Goal: Communication & Community: Answer question/provide support

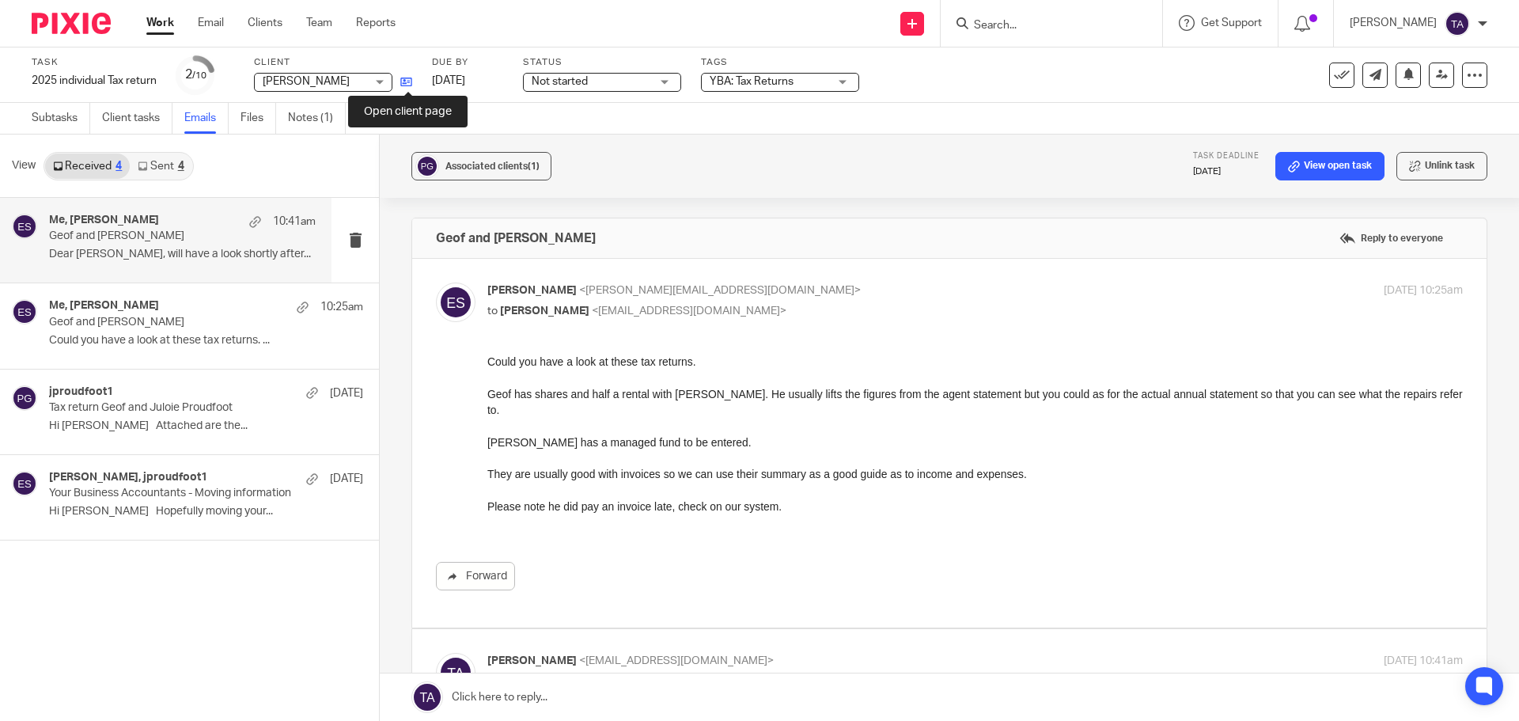
click at [412, 78] on icon at bounding box center [406, 82] width 12 height 12
click at [251, 116] on link "Files" at bounding box center [258, 118] width 36 height 31
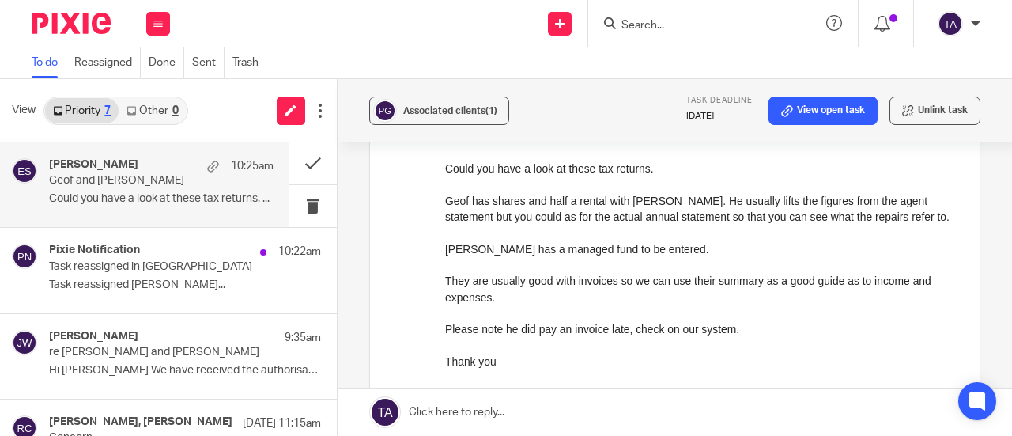
scroll to position [158, 0]
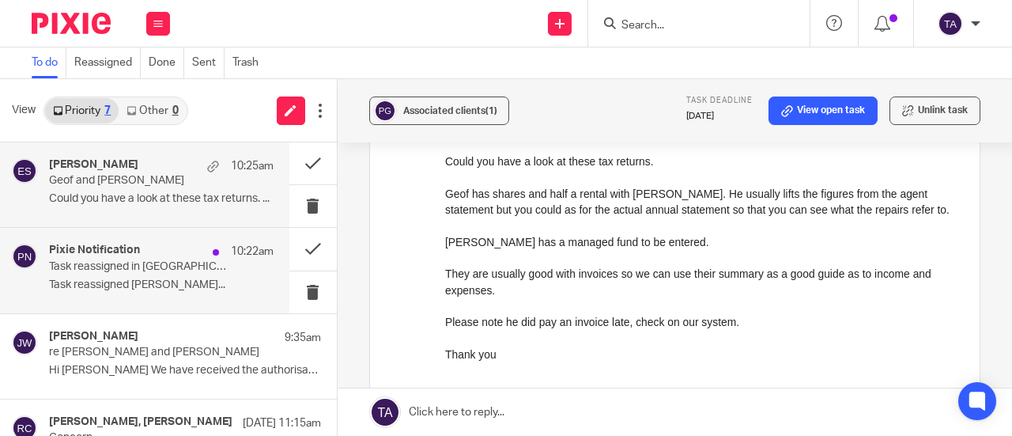
click at [187, 285] on p "Task reassigned Eleanor Shakeshaft..." at bounding box center [161, 284] width 225 height 13
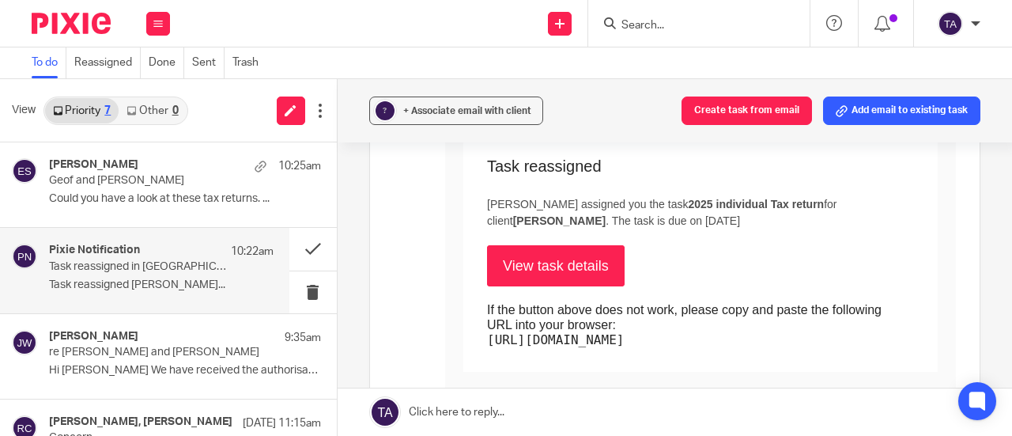
scroll to position [79, 0]
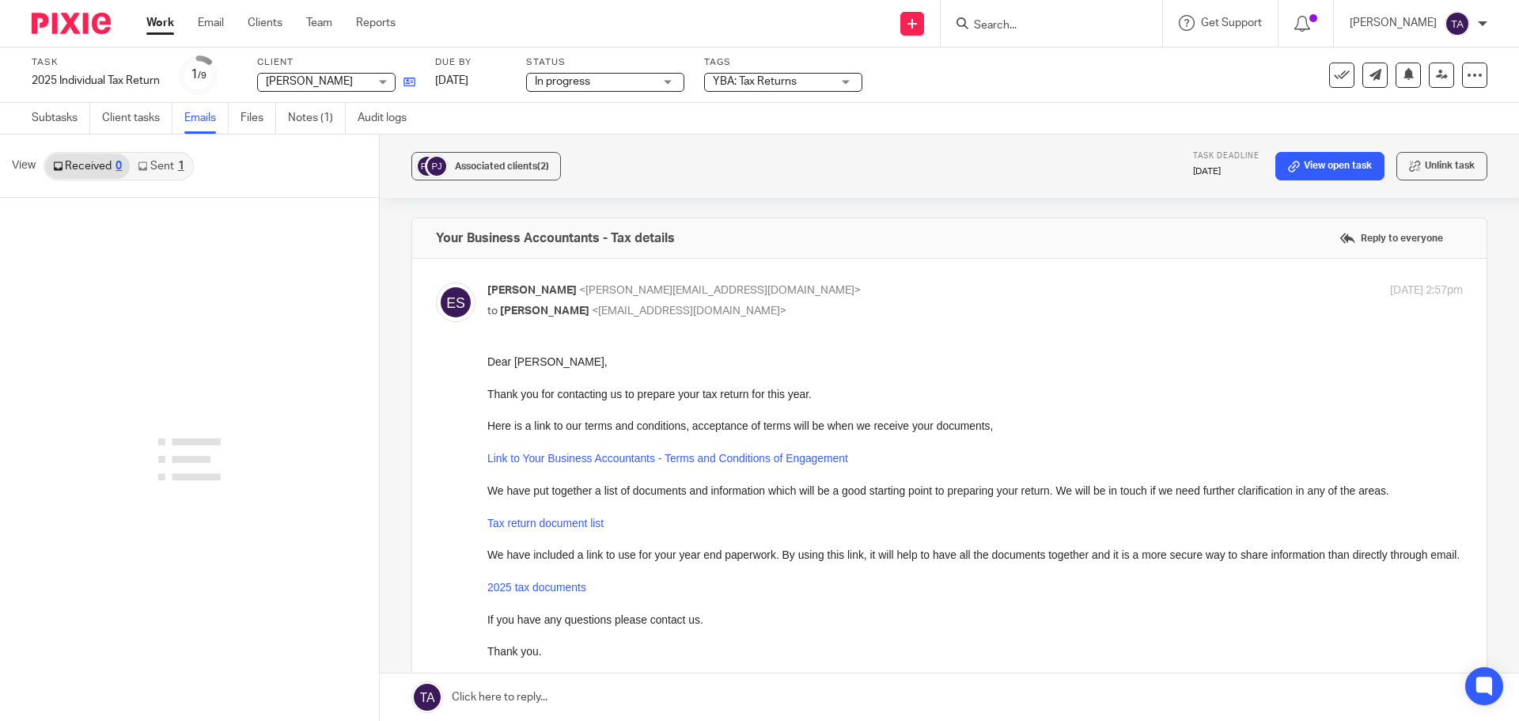
click at [411, 75] on link at bounding box center [405, 82] width 20 height 16
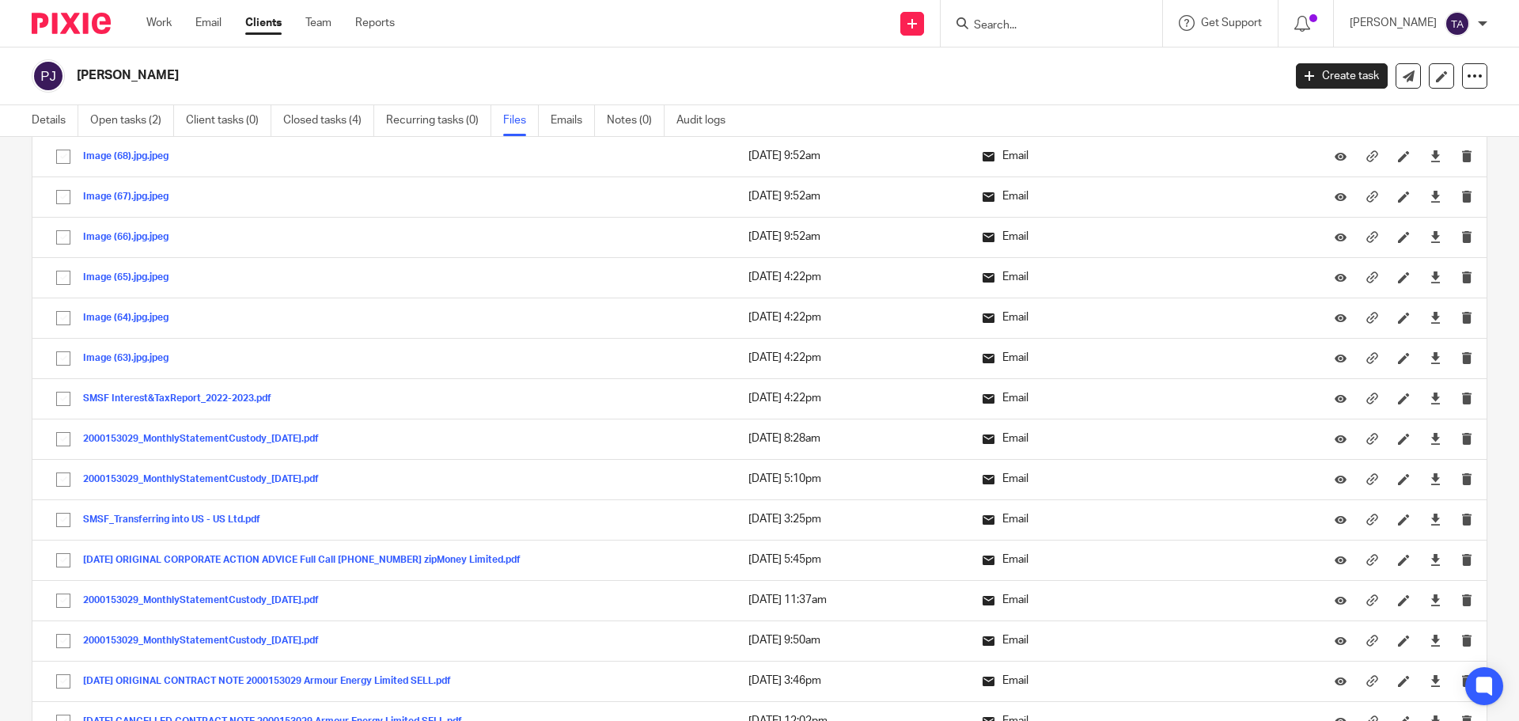
scroll to position [395, 0]
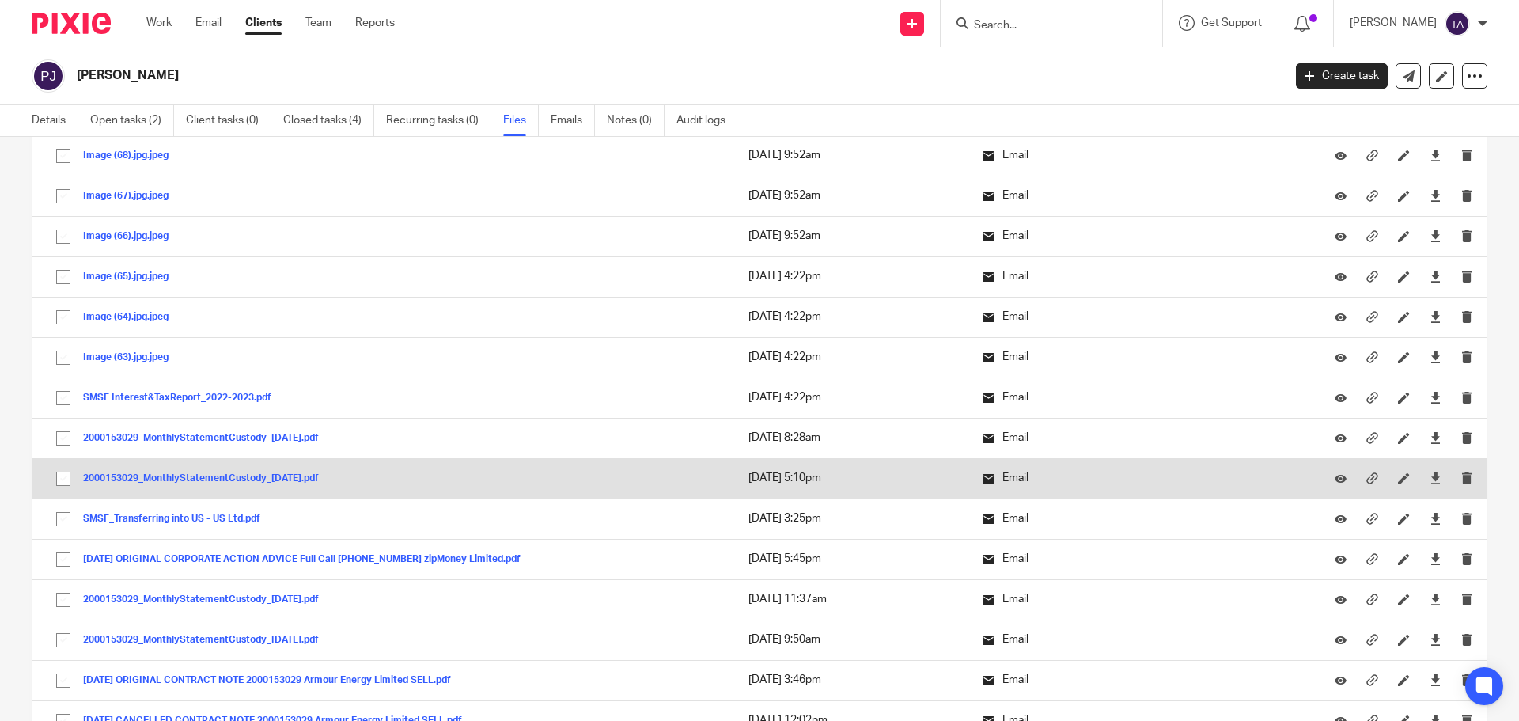
click at [255, 481] on button "2000153029_MonthlyStatementCustody_2023-5-31.pdf" at bounding box center [207, 478] width 248 height 11
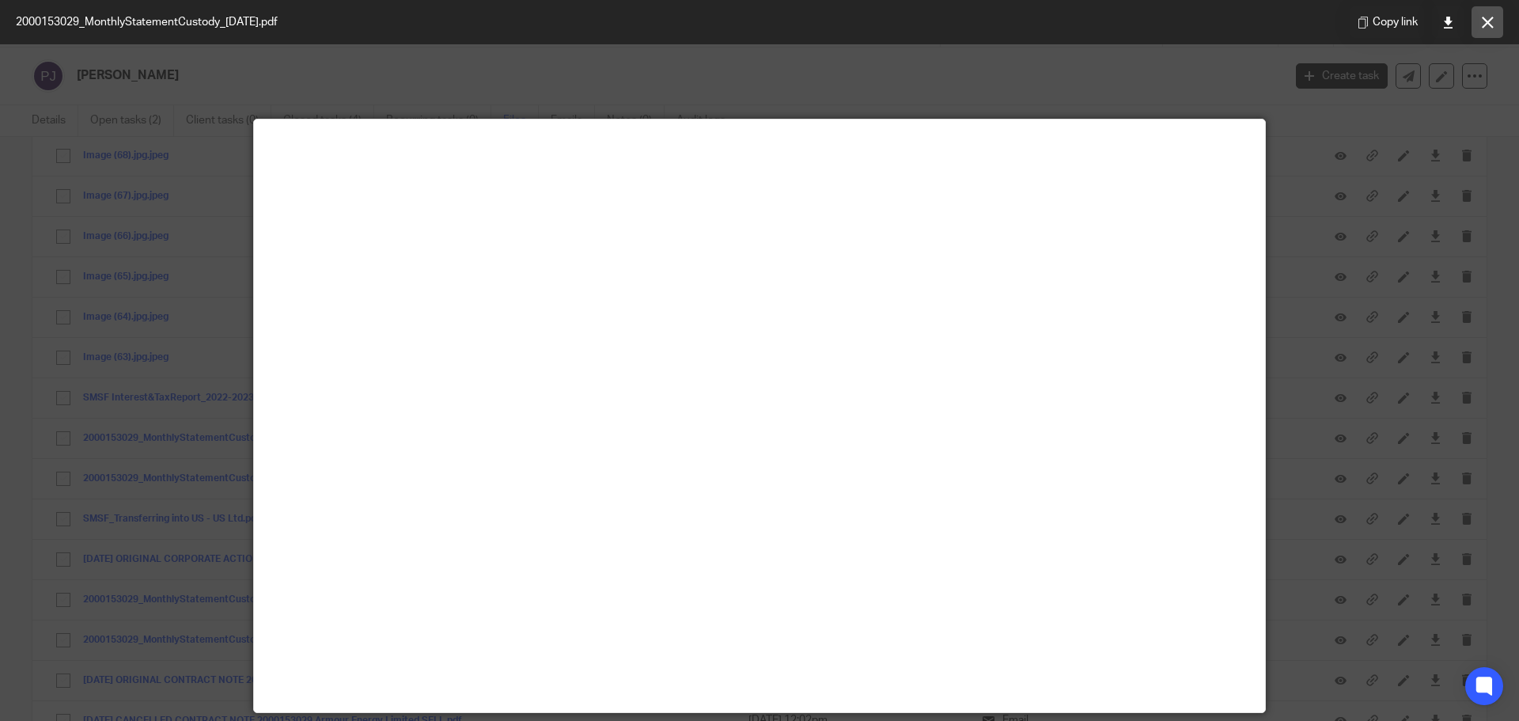
click at [1483, 13] on button at bounding box center [1487, 22] width 32 height 32
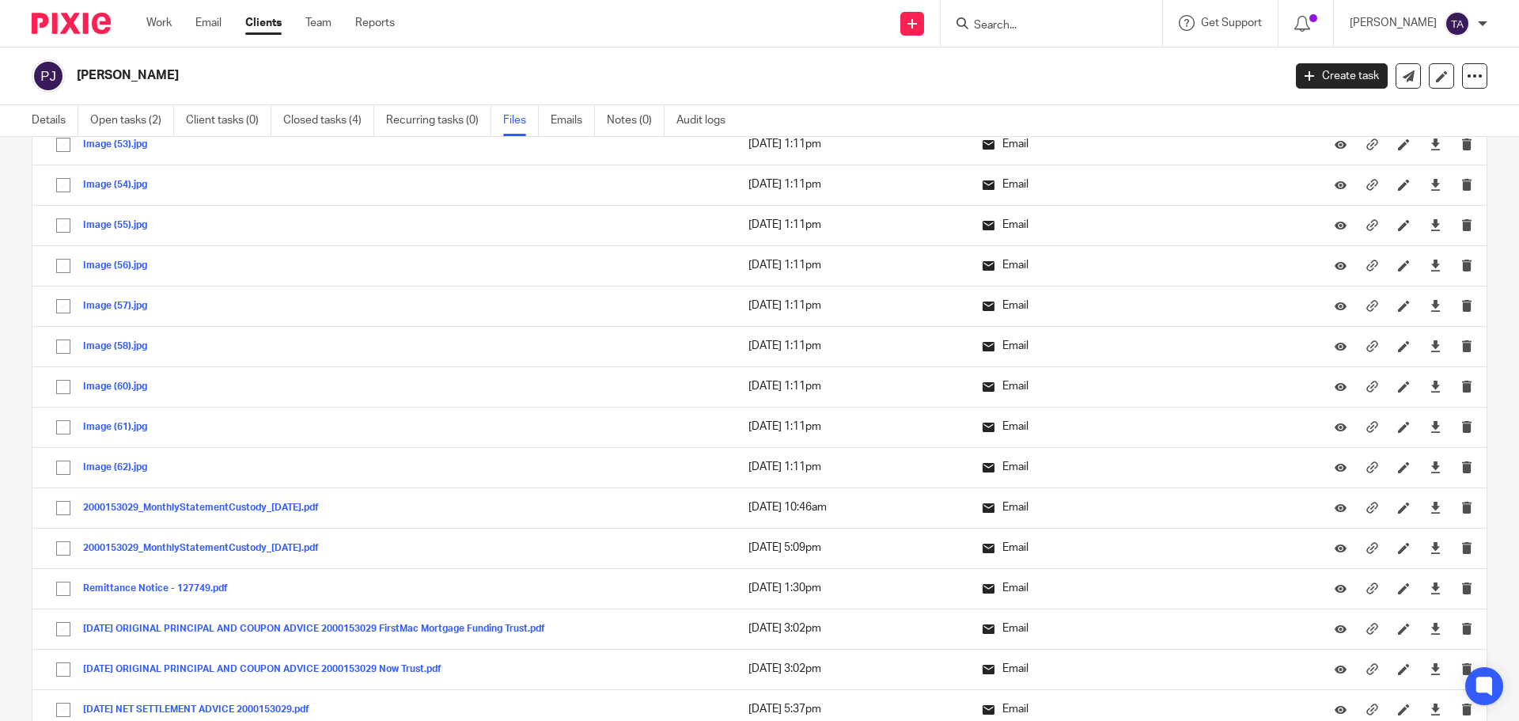
scroll to position [1107, 0]
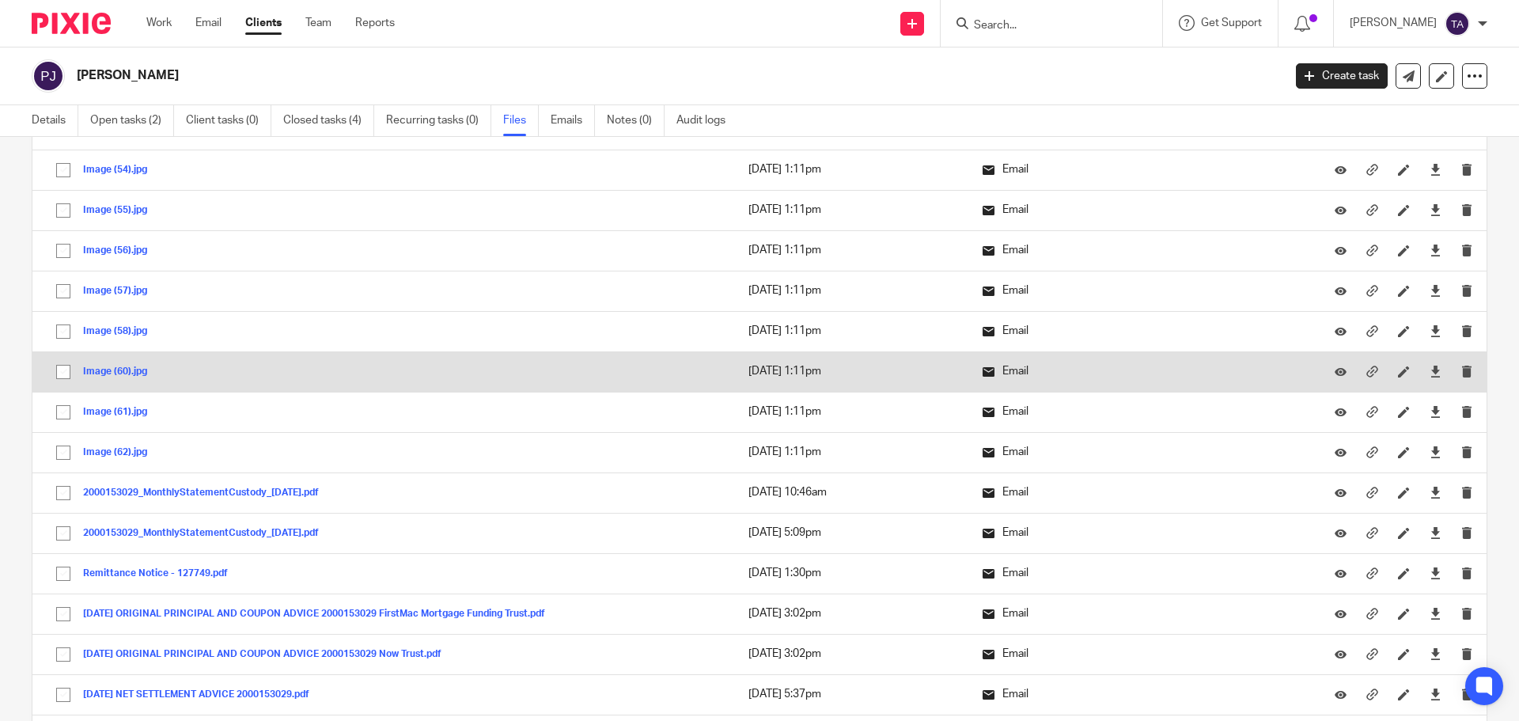
click at [118, 378] on div "Image (60).jpg" at bounding box center [121, 371] width 76 height 16
click at [125, 368] on button "Image (60).jpg" at bounding box center [121, 371] width 76 height 11
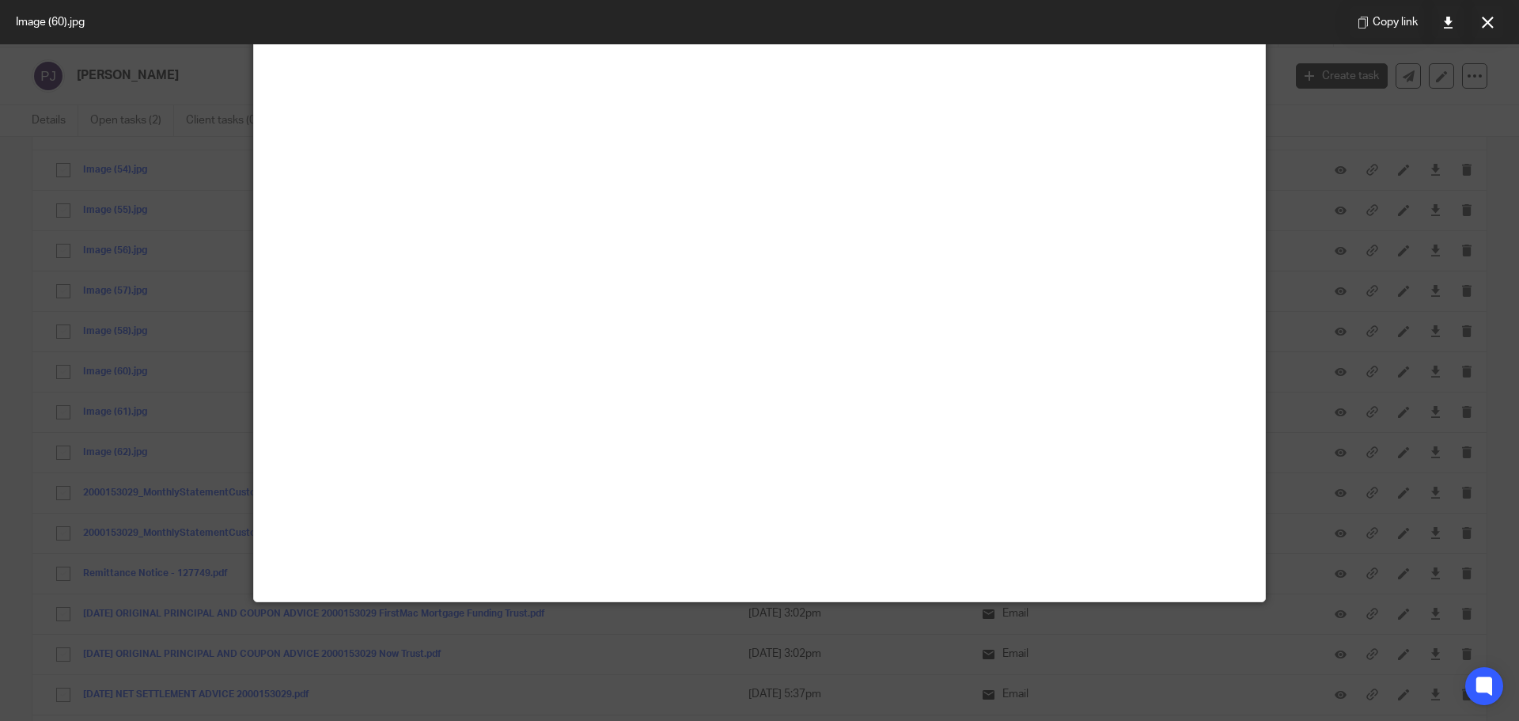
scroll to position [909, 0]
click at [1485, 25] on icon at bounding box center [1488, 23] width 12 height 12
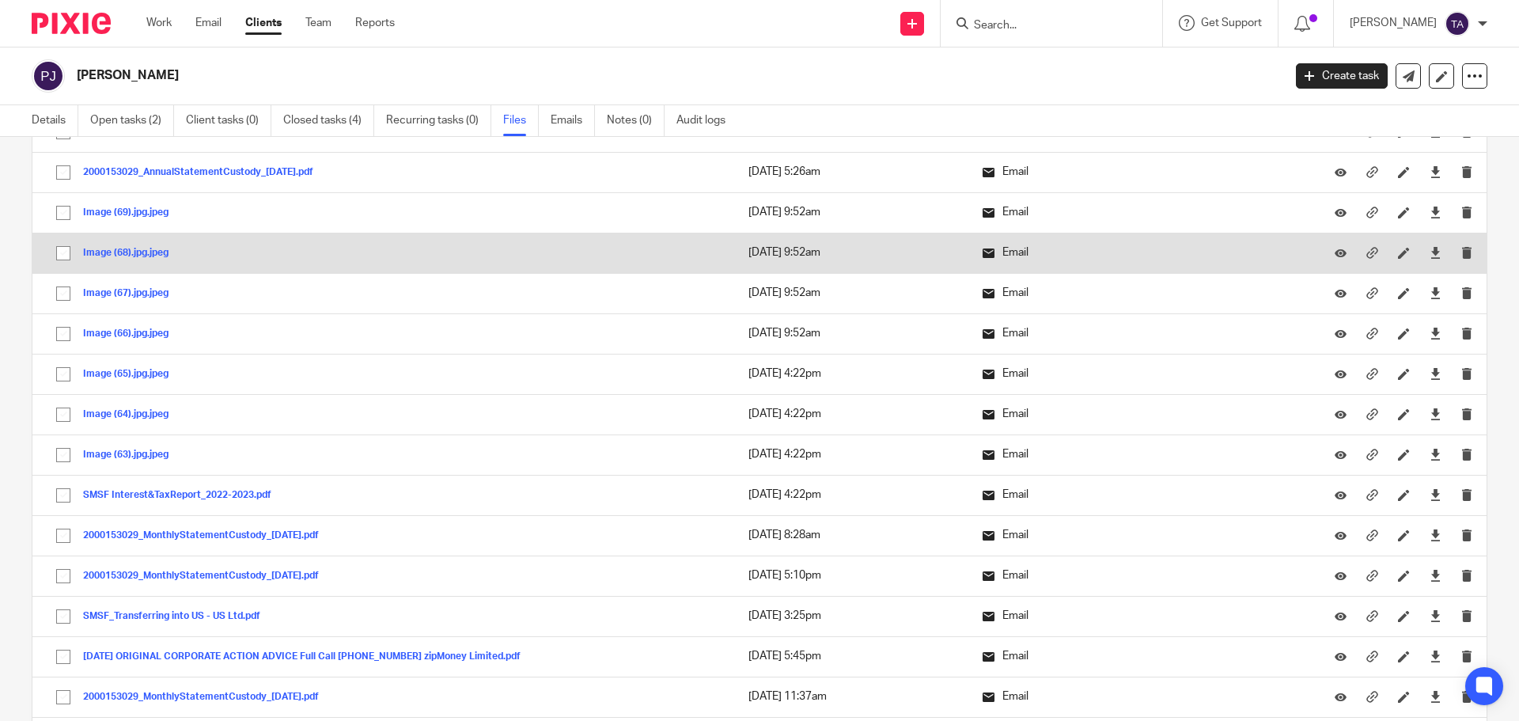
scroll to position [475, 0]
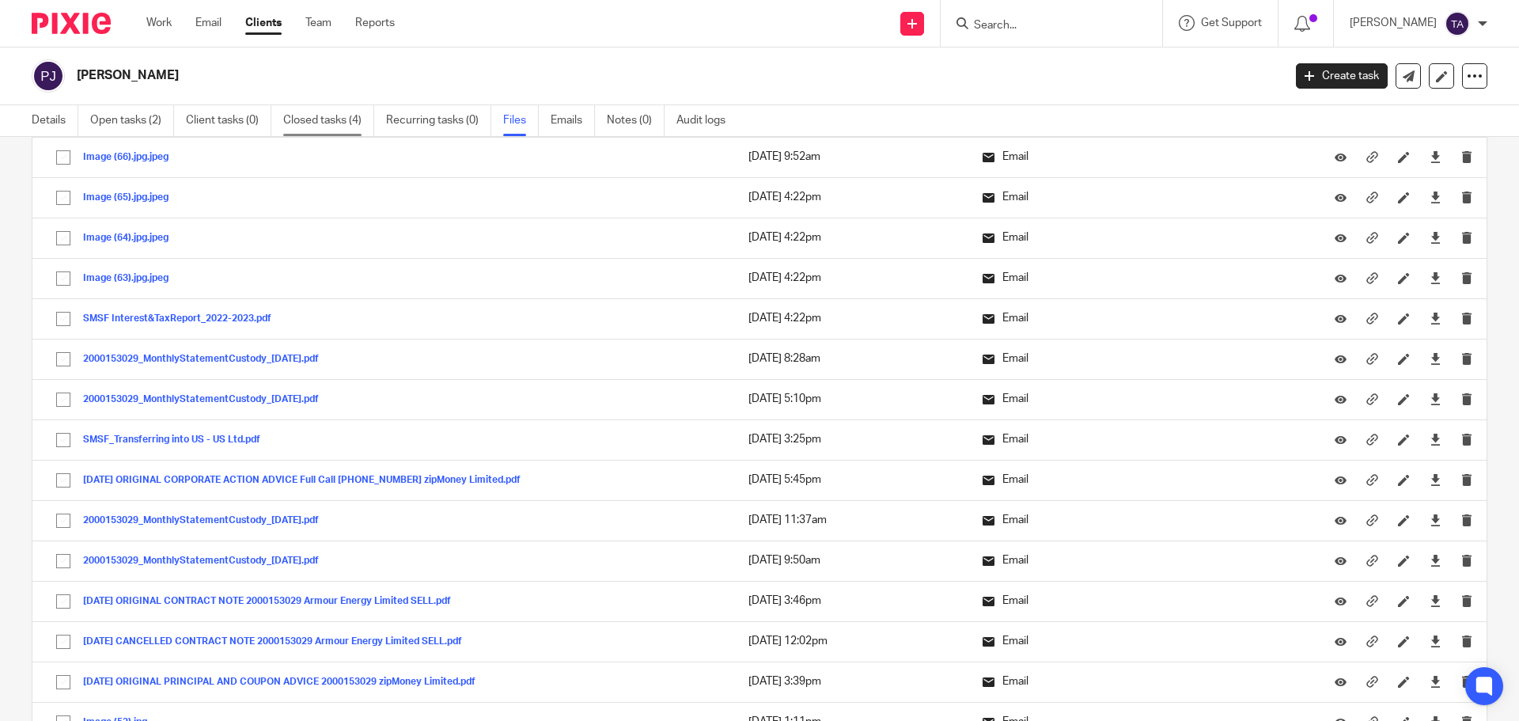
click at [345, 113] on link "Closed tasks (4)" at bounding box center [328, 120] width 91 height 31
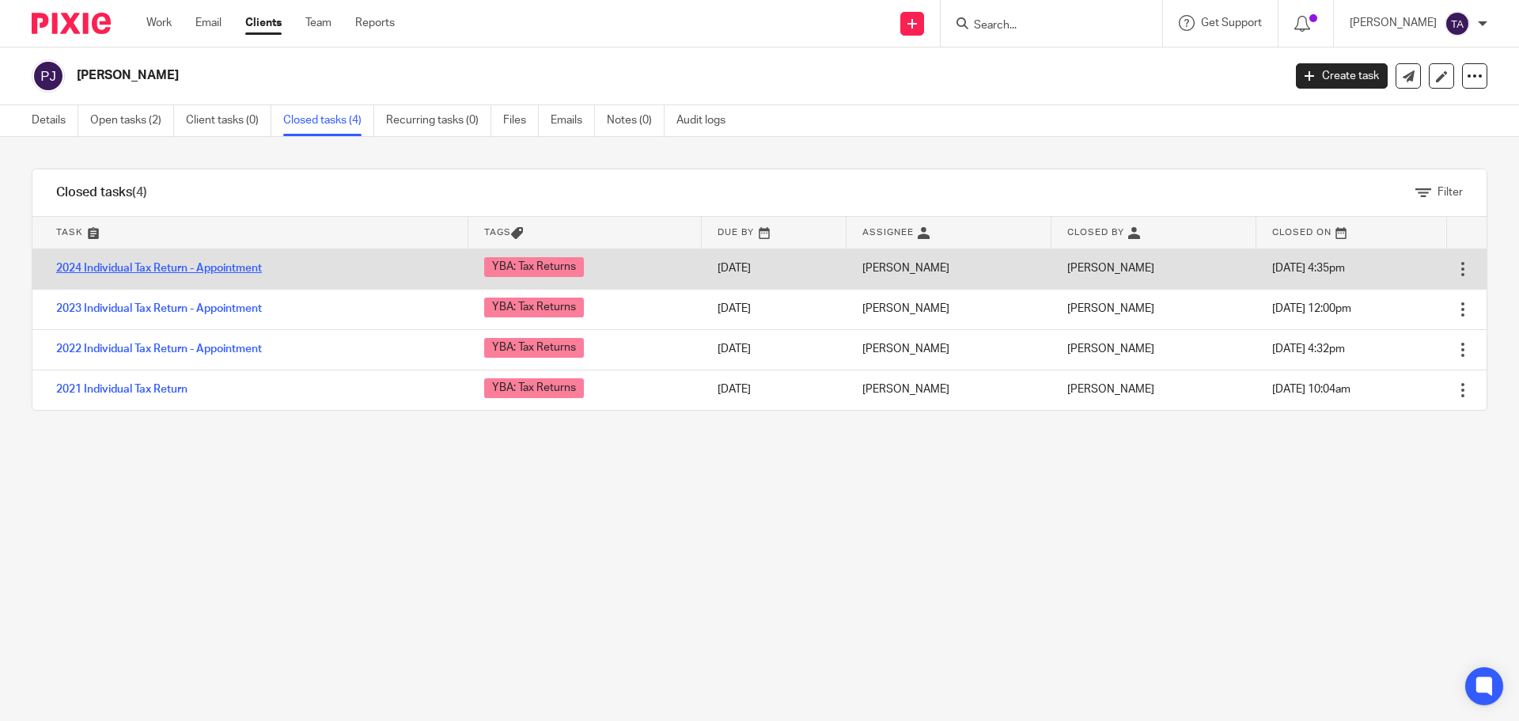
click at [115, 270] on link "2024 Individual Tax Return - Appointment" at bounding box center [159, 268] width 206 height 11
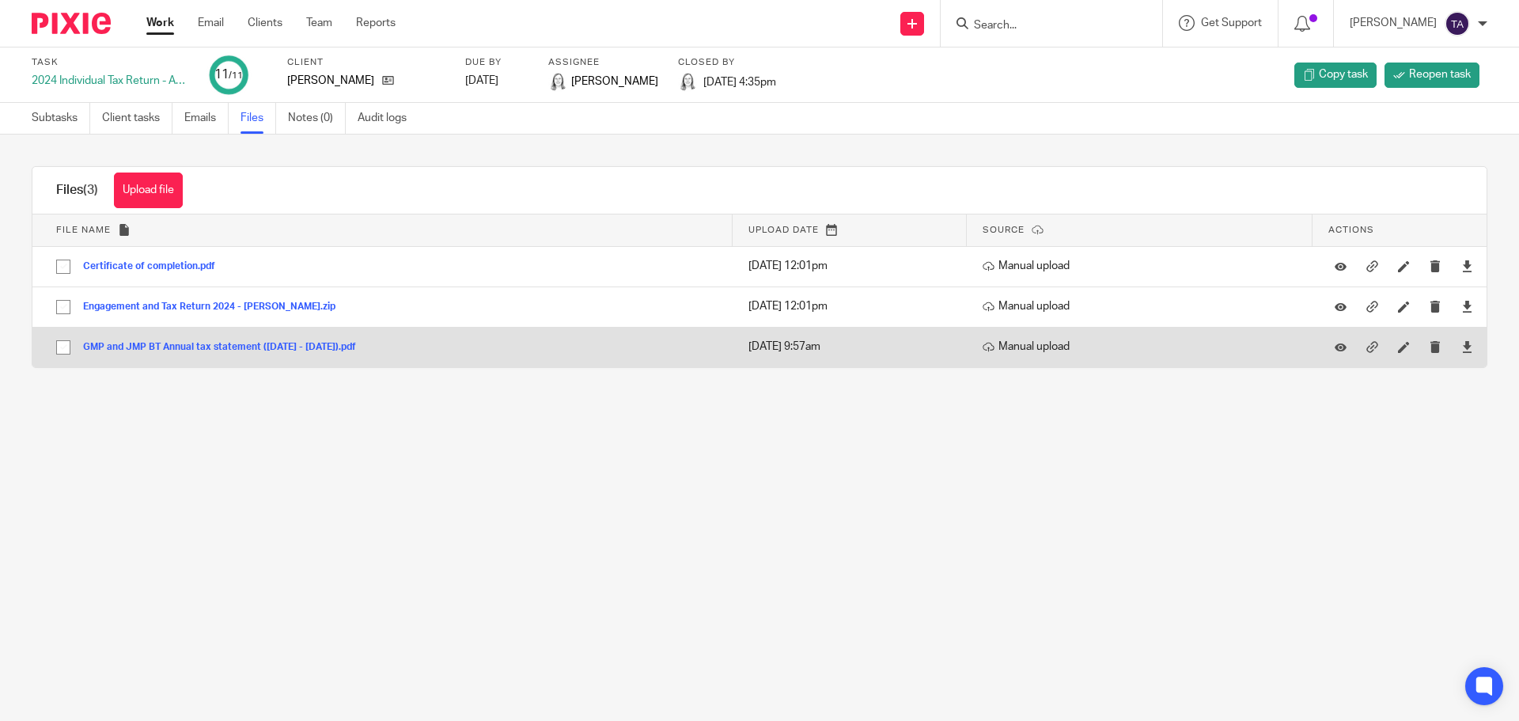
click at [227, 345] on button "GMP and JMP BT Annual tax statement (01 Jul 2023 - 30 Jun 2024).pdf" at bounding box center [225, 347] width 285 height 11
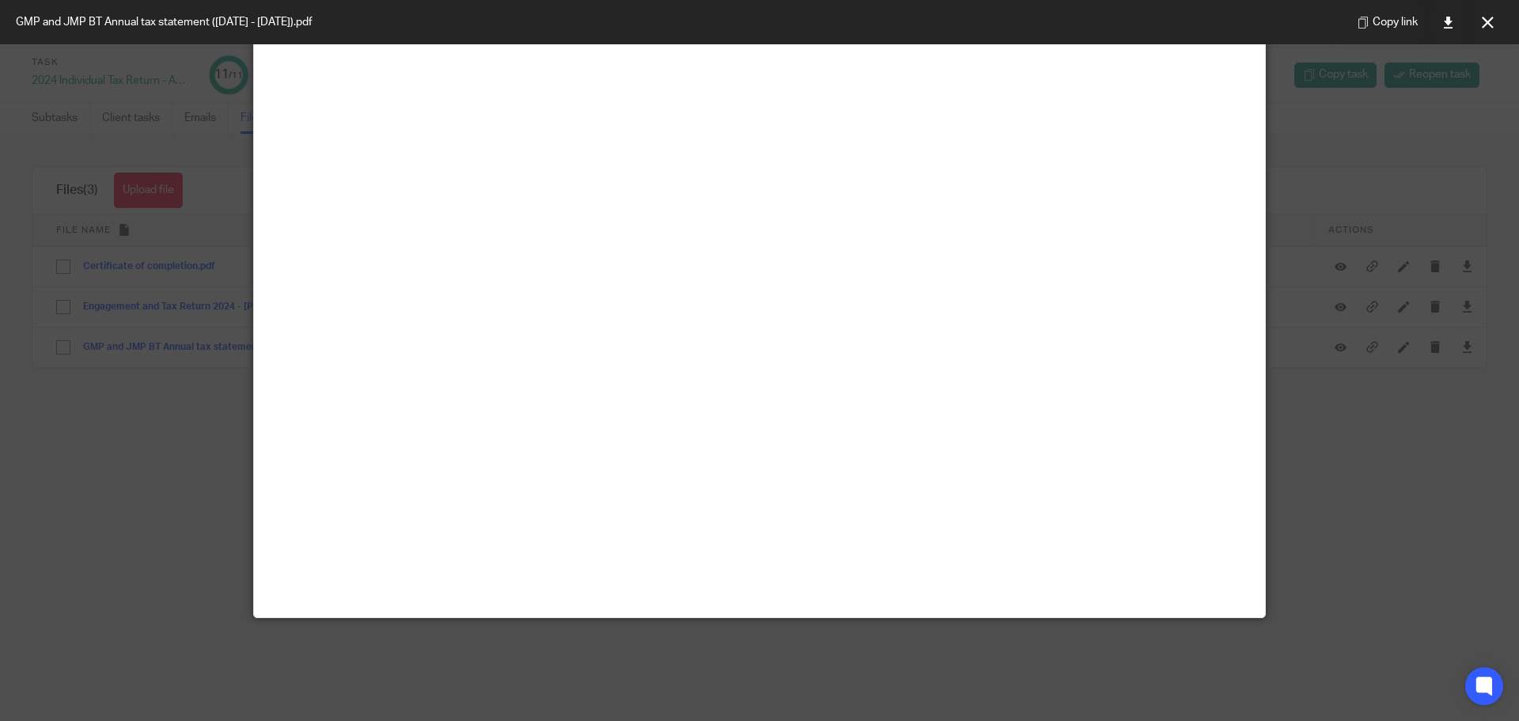
scroll to position [111, 0]
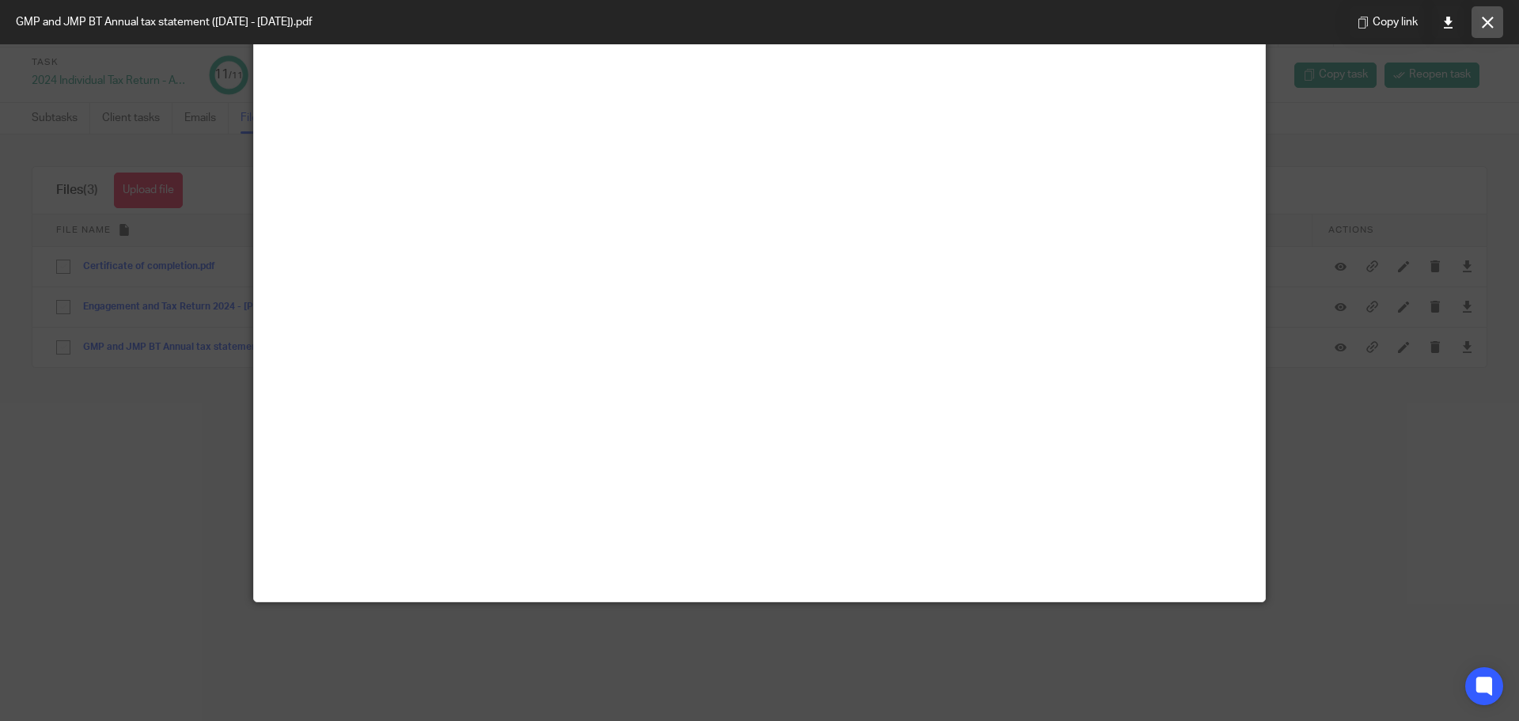
click at [1489, 14] on button at bounding box center [1487, 22] width 32 height 32
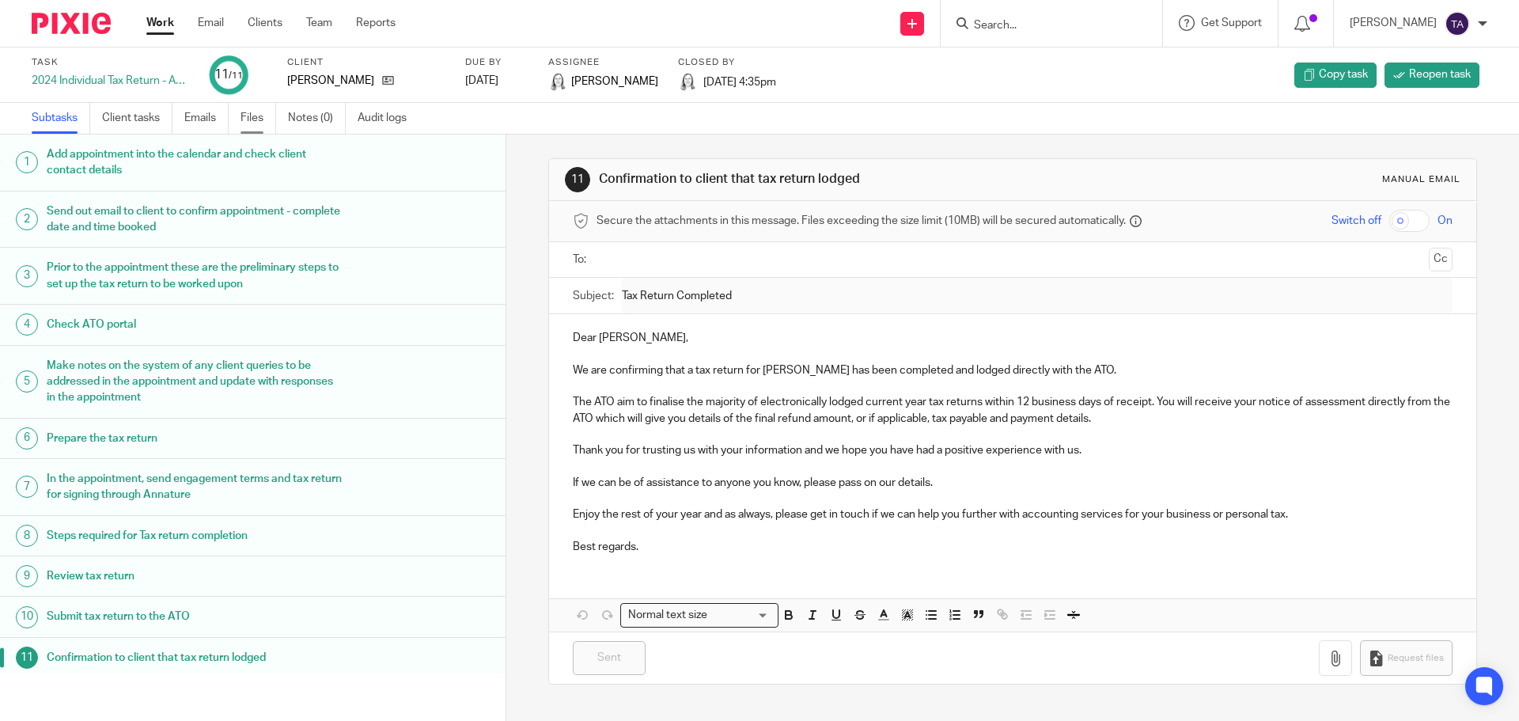
click at [251, 122] on link "Files" at bounding box center [258, 118] width 36 height 31
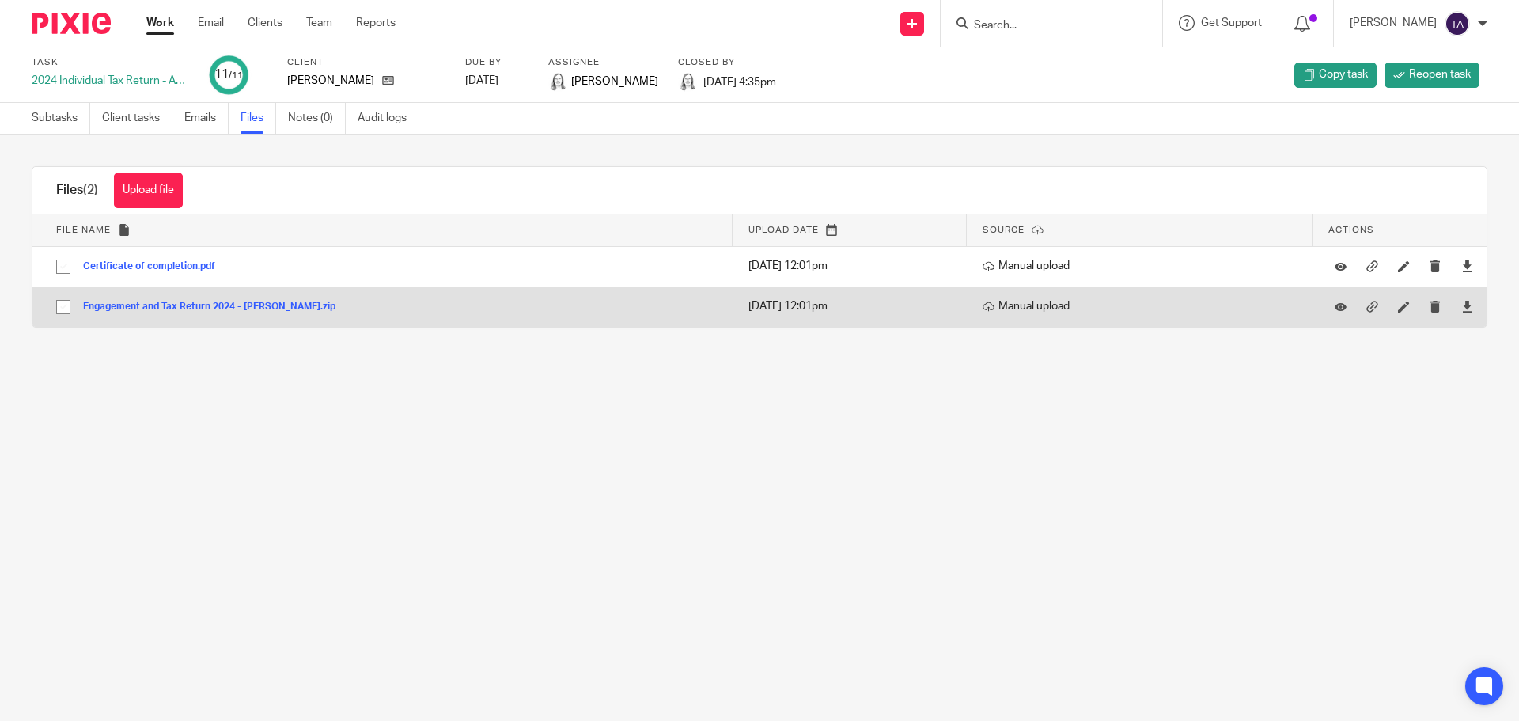
click at [263, 305] on button "Engagement and Tax Return 2024 - [PERSON_NAME].zip" at bounding box center [215, 306] width 264 height 11
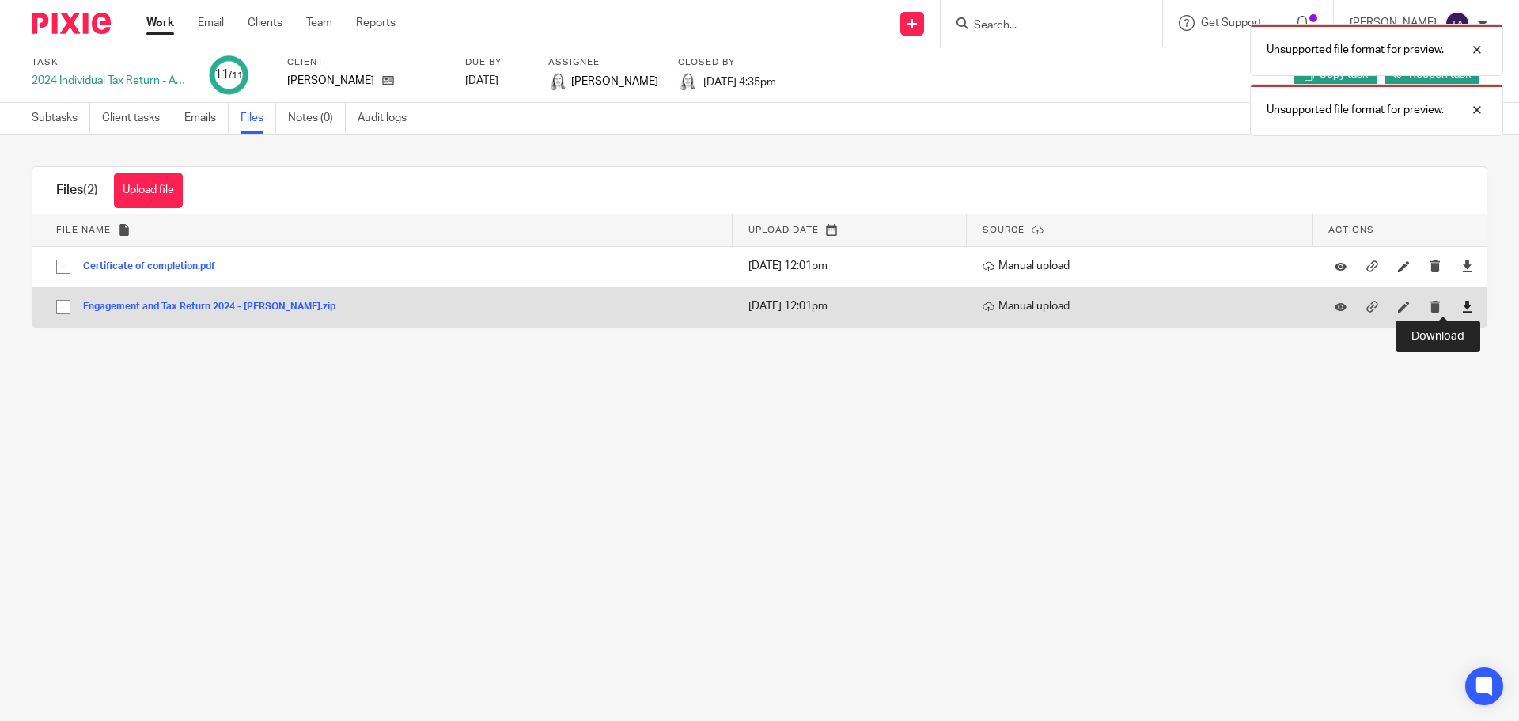
click at [1461, 302] on icon at bounding box center [1467, 307] width 12 height 12
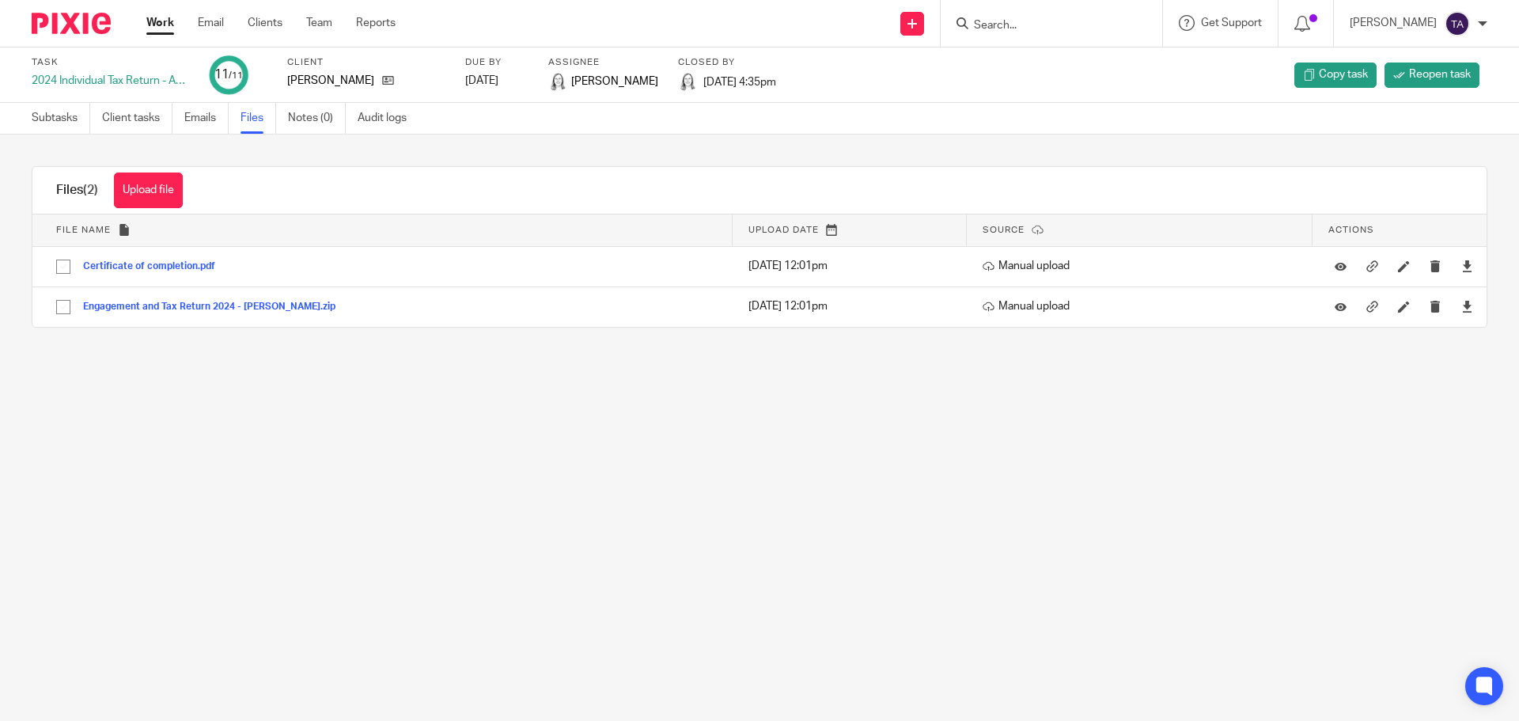
click at [558, 472] on main "Task 2024 Individual Tax Return - Appointment 11 /11 Client Proudfoot, Geoffrey…" at bounding box center [759, 360] width 1519 height 721
click at [394, 81] on icon at bounding box center [388, 80] width 12 height 12
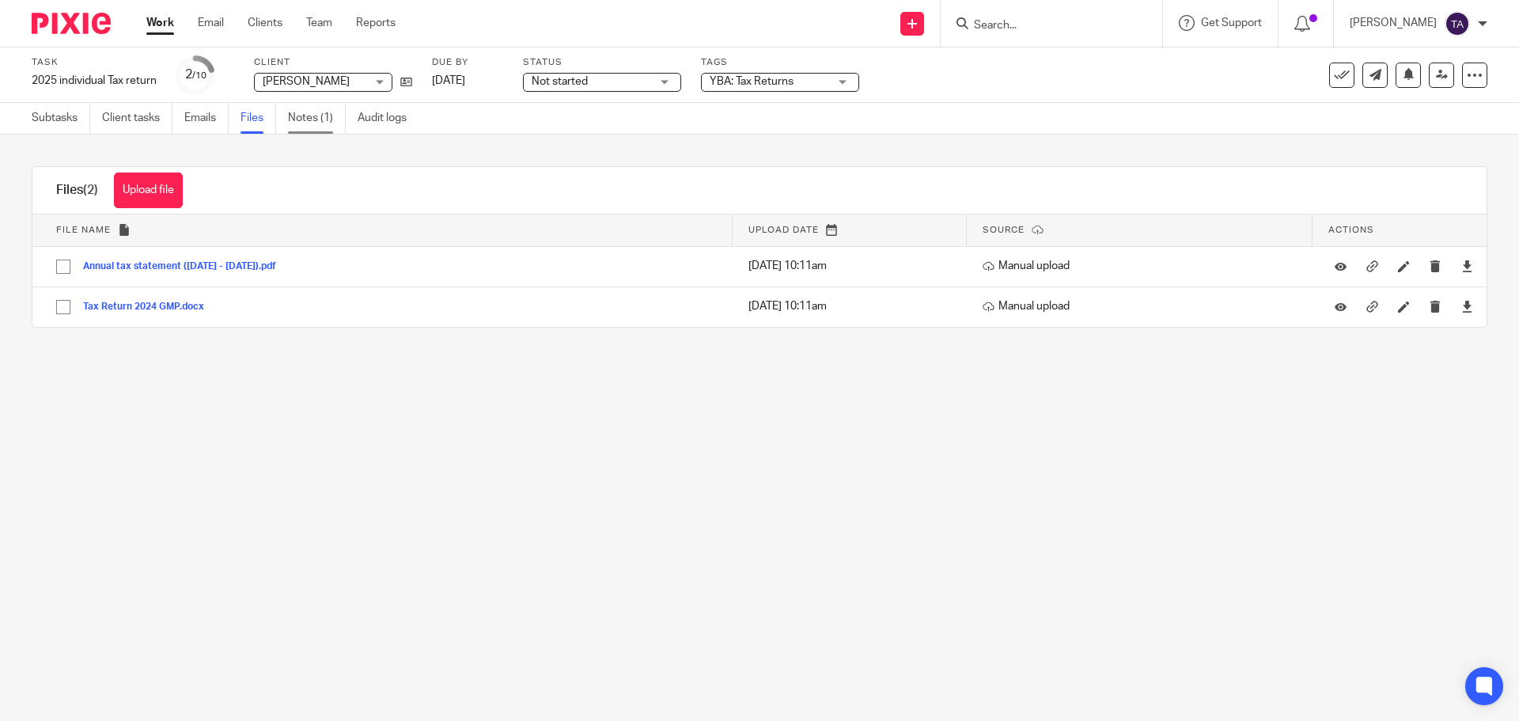
click at [305, 121] on link "Notes (1)" at bounding box center [317, 118] width 58 height 31
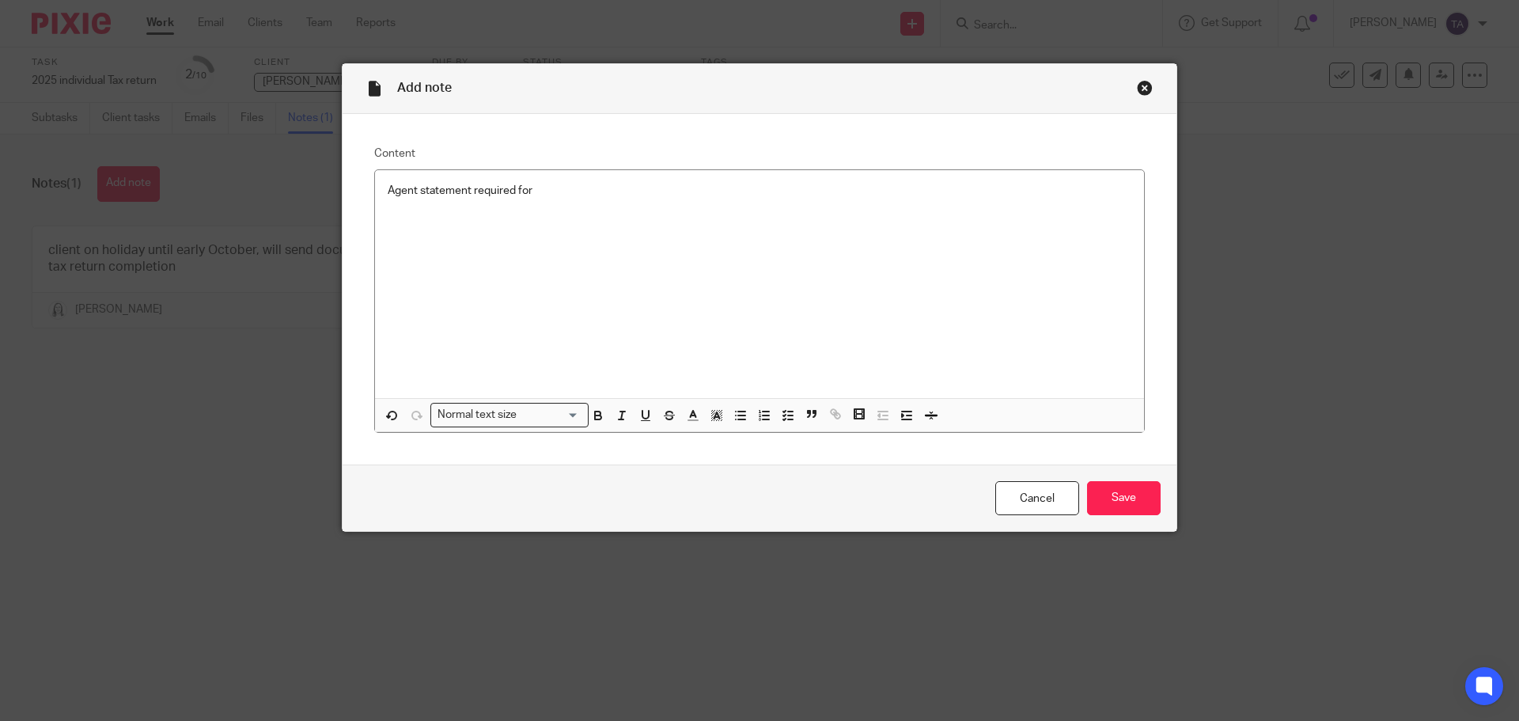
click at [529, 195] on p "Agent statement required for" at bounding box center [760, 191] width 744 height 16
click at [1131, 500] on input "Save" at bounding box center [1124, 498] width 74 height 34
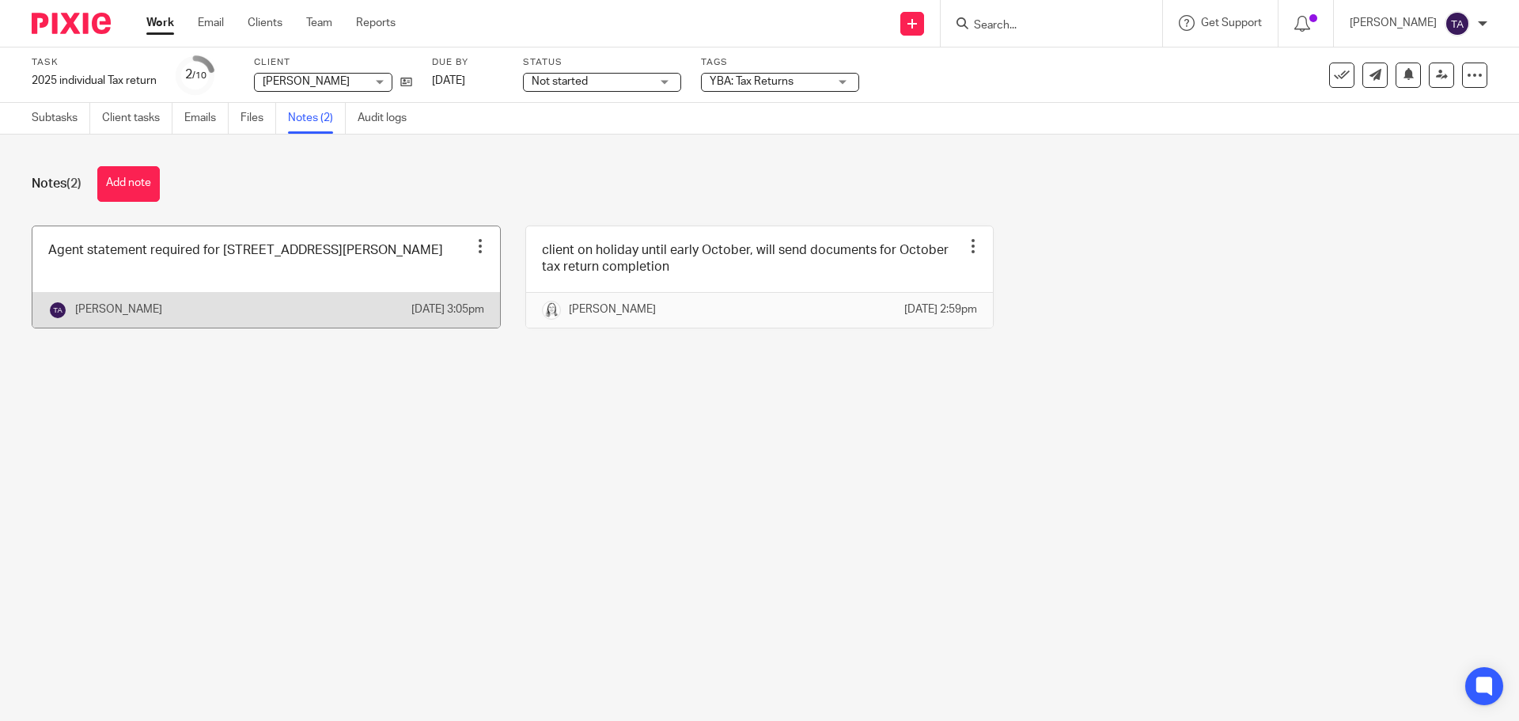
click at [238, 275] on link at bounding box center [265, 276] width 467 height 101
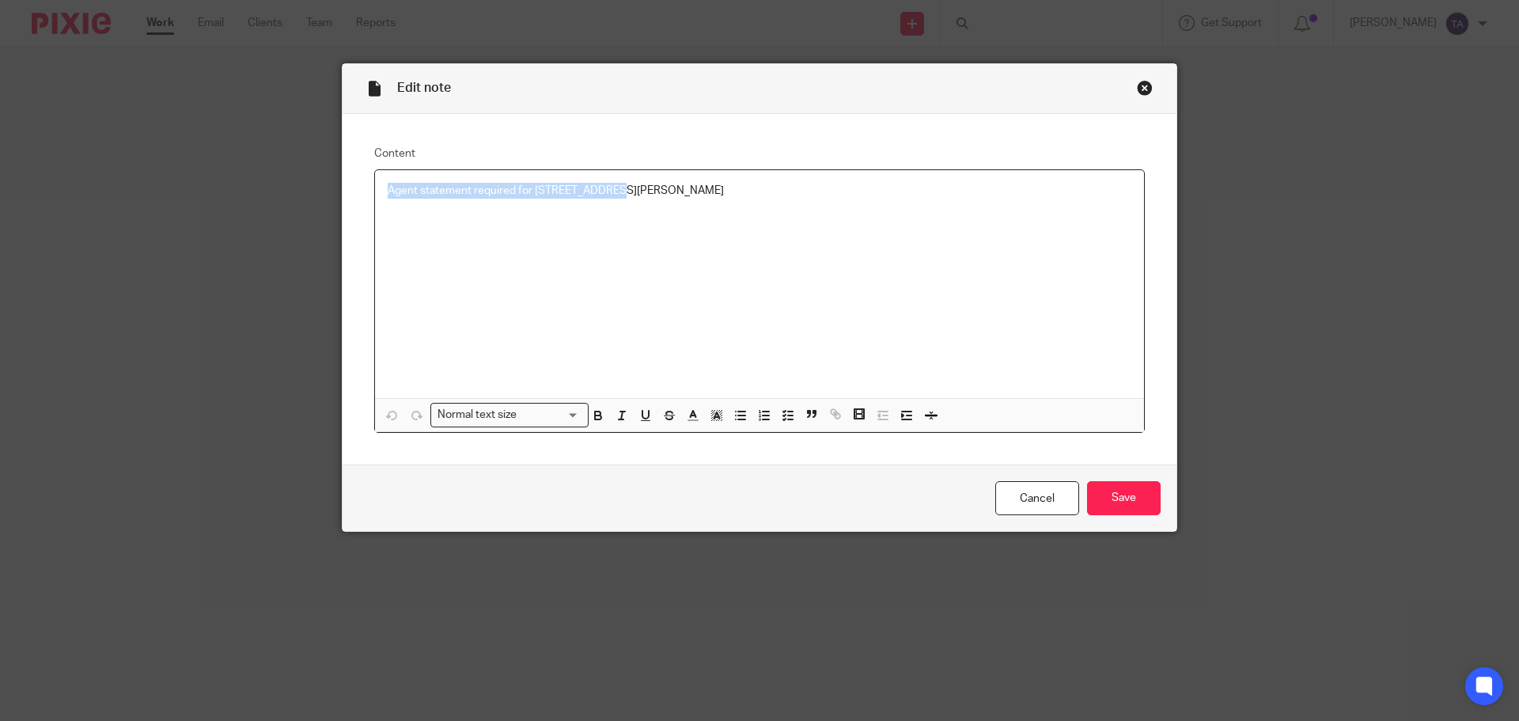
drag, startPoint x: 638, startPoint y: 195, endPoint x: 226, endPoint y: 202, distance: 411.4
click at [226, 202] on div "Edit note Content Agent statement required for [STREET_ADDRESS][PERSON_NAME] No…" at bounding box center [759, 360] width 1519 height 721
copy p "Agent statement required for 18 Noonan Road"
click at [620, 187] on p "Agent statement required for 18 Noonan Road" at bounding box center [760, 191] width 744 height 16
click at [644, 190] on p "Agent statement required for 18 Noonan Road (R & M)" at bounding box center [760, 191] width 744 height 16
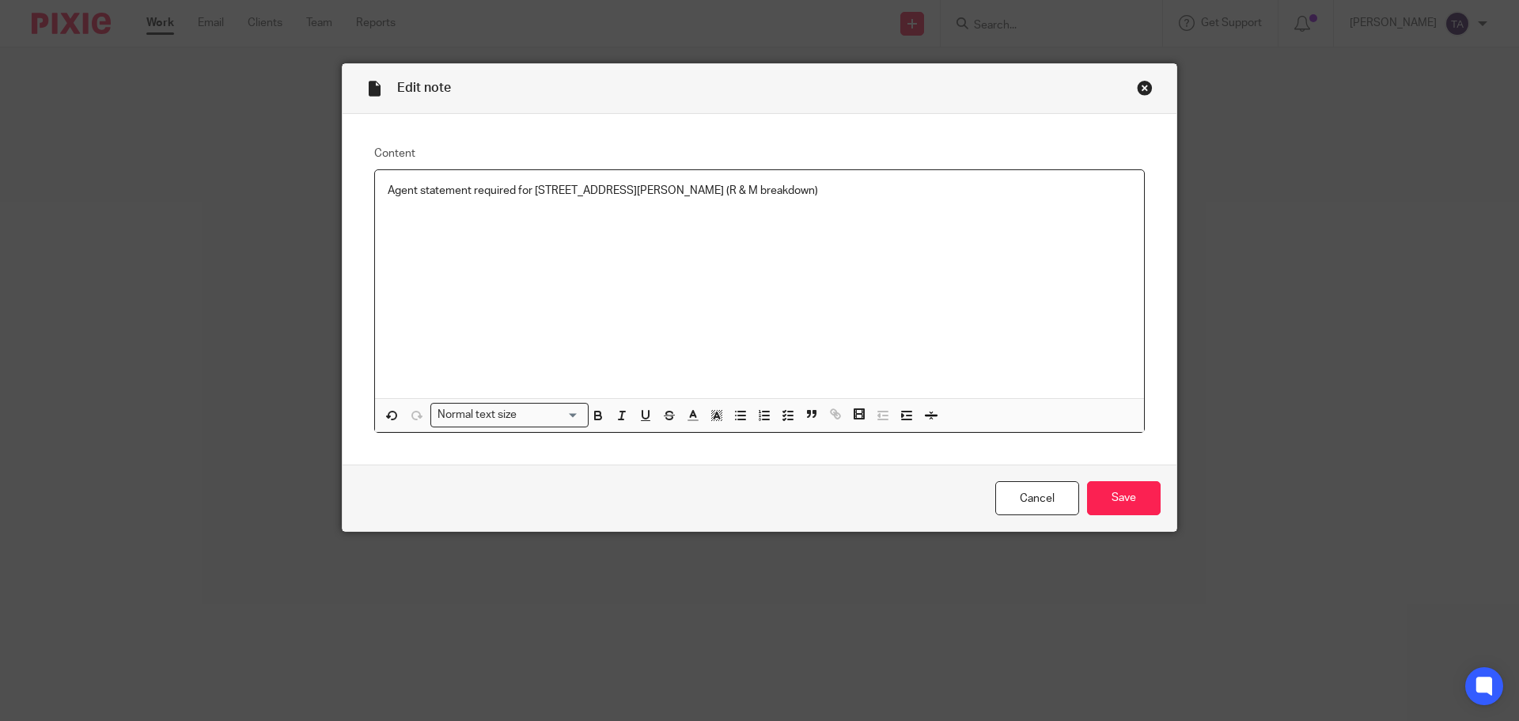
click at [871, 255] on div "Agent statement required for 18 Noonan Road (R & M breakdown)" at bounding box center [759, 284] width 769 height 228
click at [1137, 496] on input "Save" at bounding box center [1124, 498] width 74 height 34
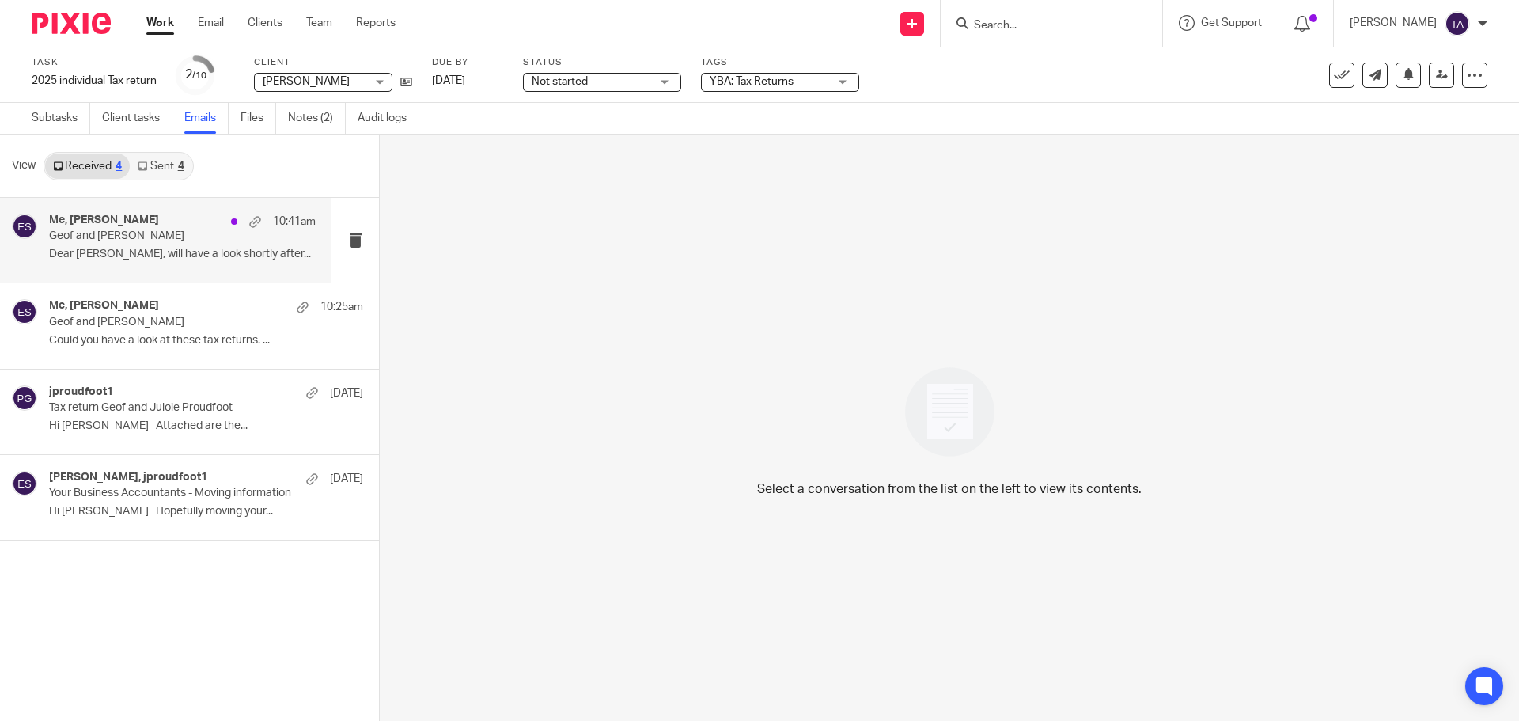
click at [214, 237] on p "Geof and [PERSON_NAME]" at bounding box center [156, 235] width 214 height 13
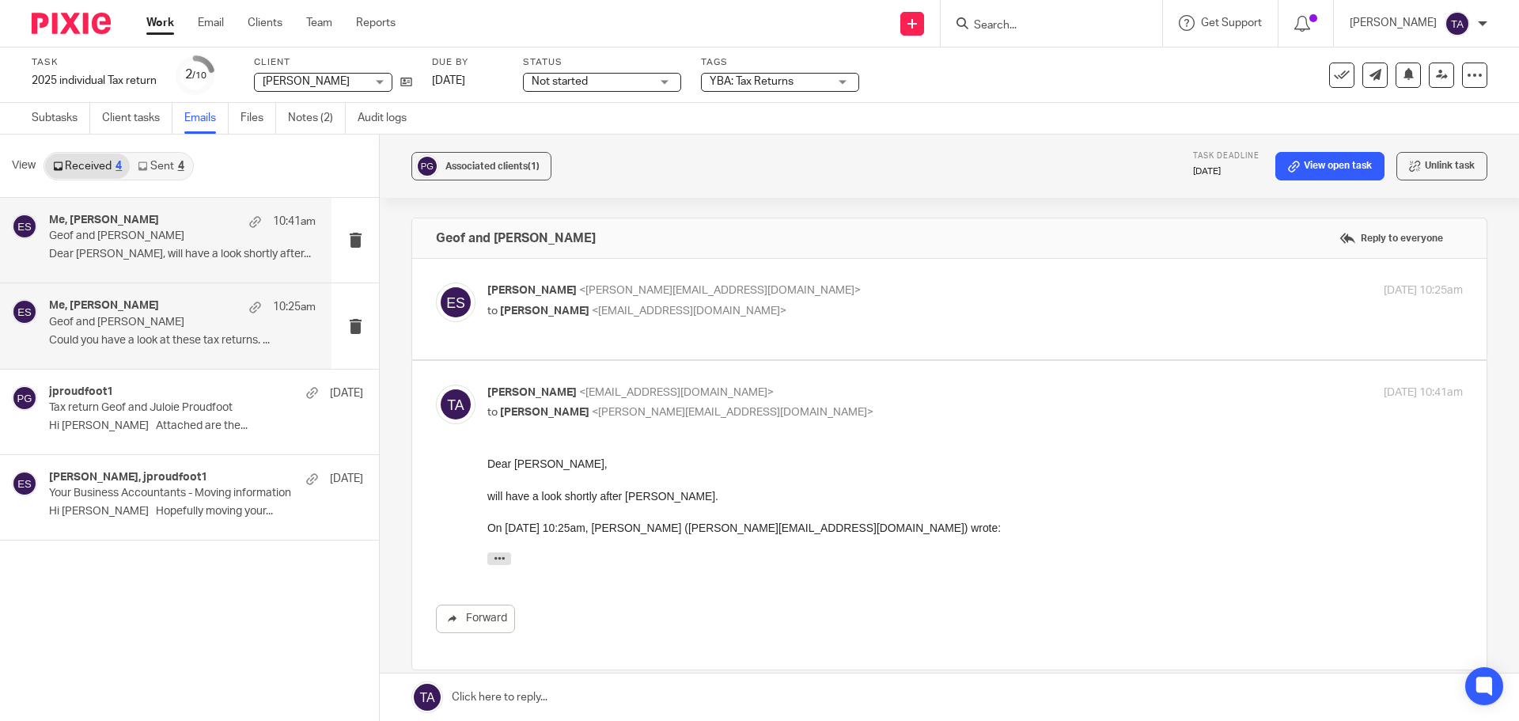
click at [109, 324] on p "Geof and [PERSON_NAME]" at bounding box center [156, 322] width 214 height 13
click at [129, 312] on h4 "Me, [PERSON_NAME]" at bounding box center [104, 305] width 110 height 13
click at [950, 339] on label at bounding box center [949, 309] width 1074 height 100
click at [436, 282] on input "checkbox" at bounding box center [435, 282] width 1 height 1
checkbox input "true"
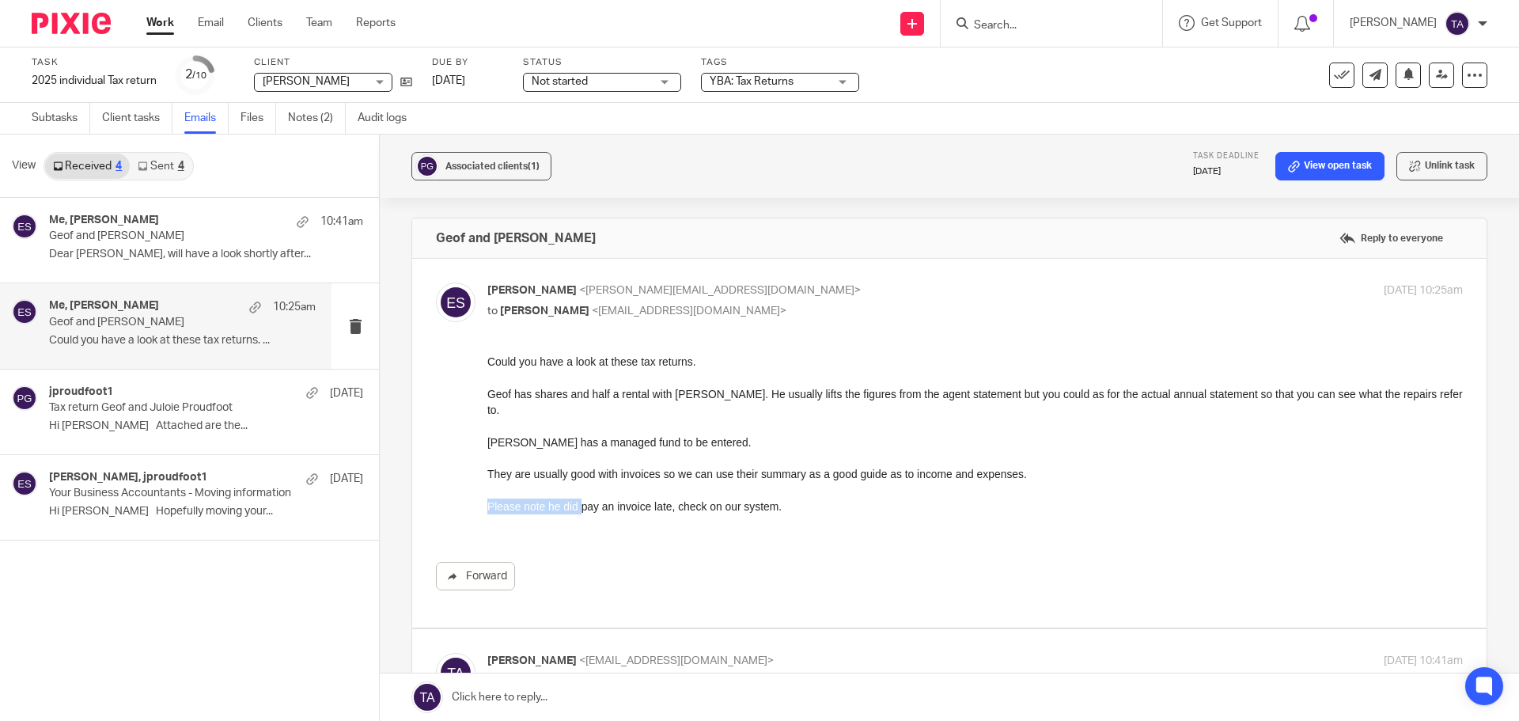
drag, startPoint x: 581, startPoint y: 494, endPoint x: 829, endPoint y: 504, distance: 248.6
click at [829, 504] on div "Could you have a look at these tax returns. Geof has shares and half a rental w…" at bounding box center [974, 450] width 975 height 193
drag, startPoint x: 831, startPoint y: 520, endPoint x: 1239, endPoint y: 907, distance: 562.3
click at [831, 530] on p "Thank you" at bounding box center [974, 538] width 975 height 16
click at [108, 433] on p "Hi Eleanor Attached are the..." at bounding box center [182, 425] width 267 height 13
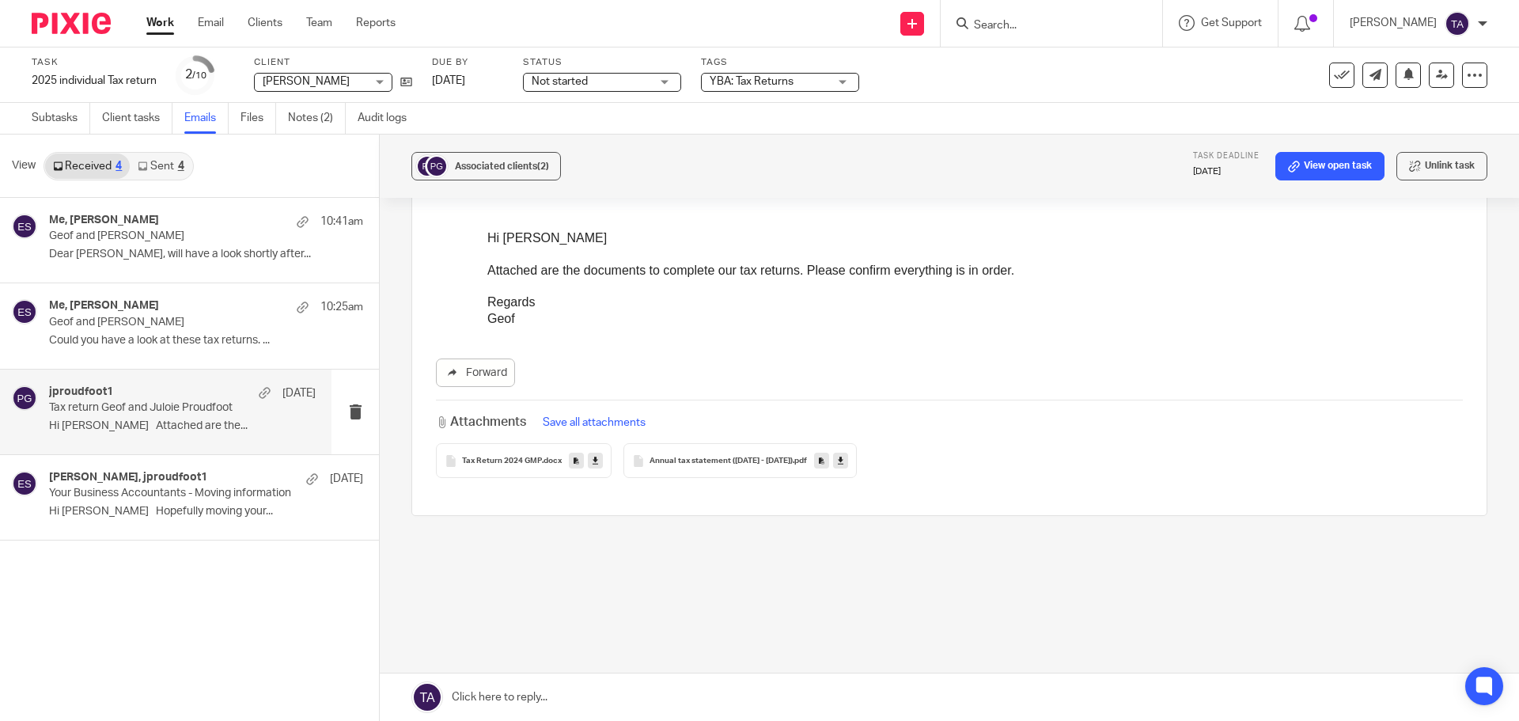
scroll to position [140, 0]
click at [517, 696] on link at bounding box center [949, 696] width 1139 height 47
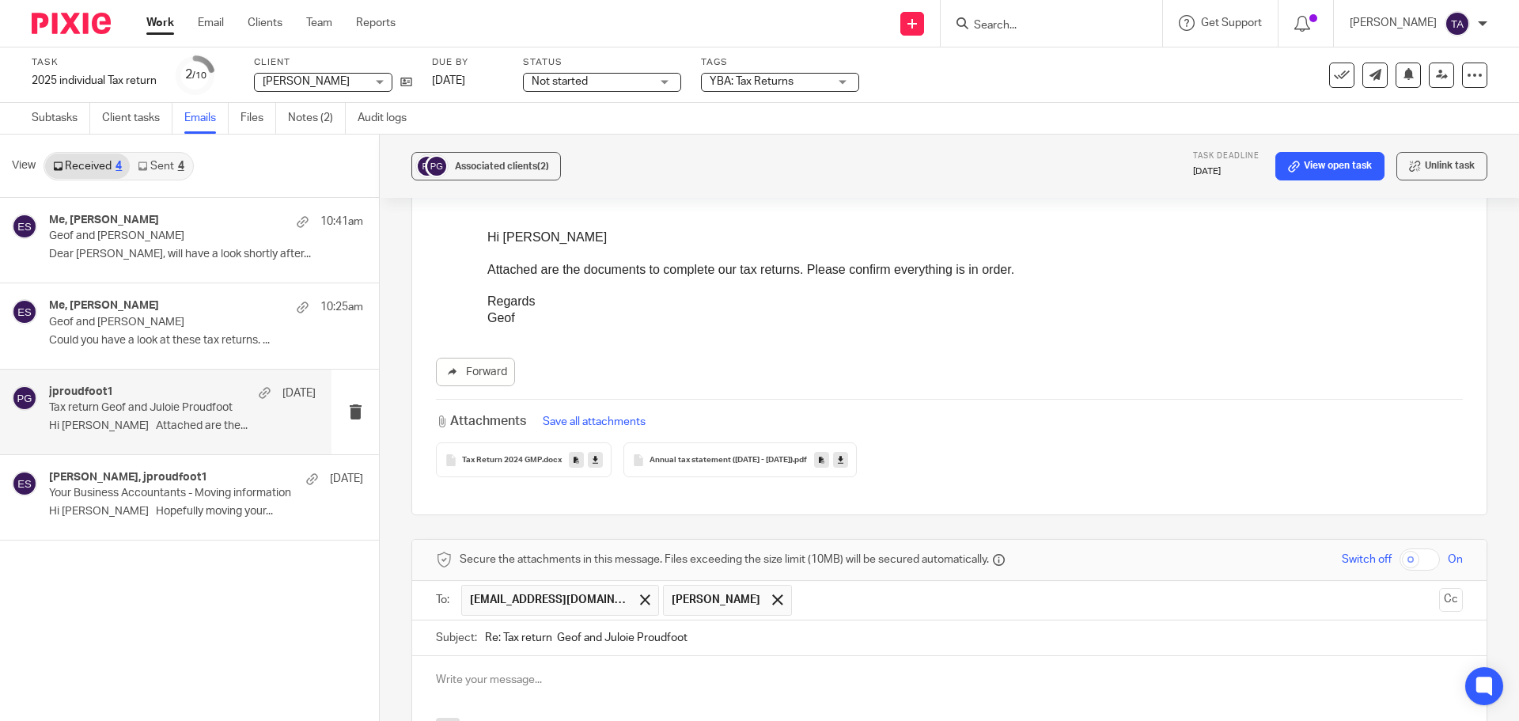
scroll to position [416, 0]
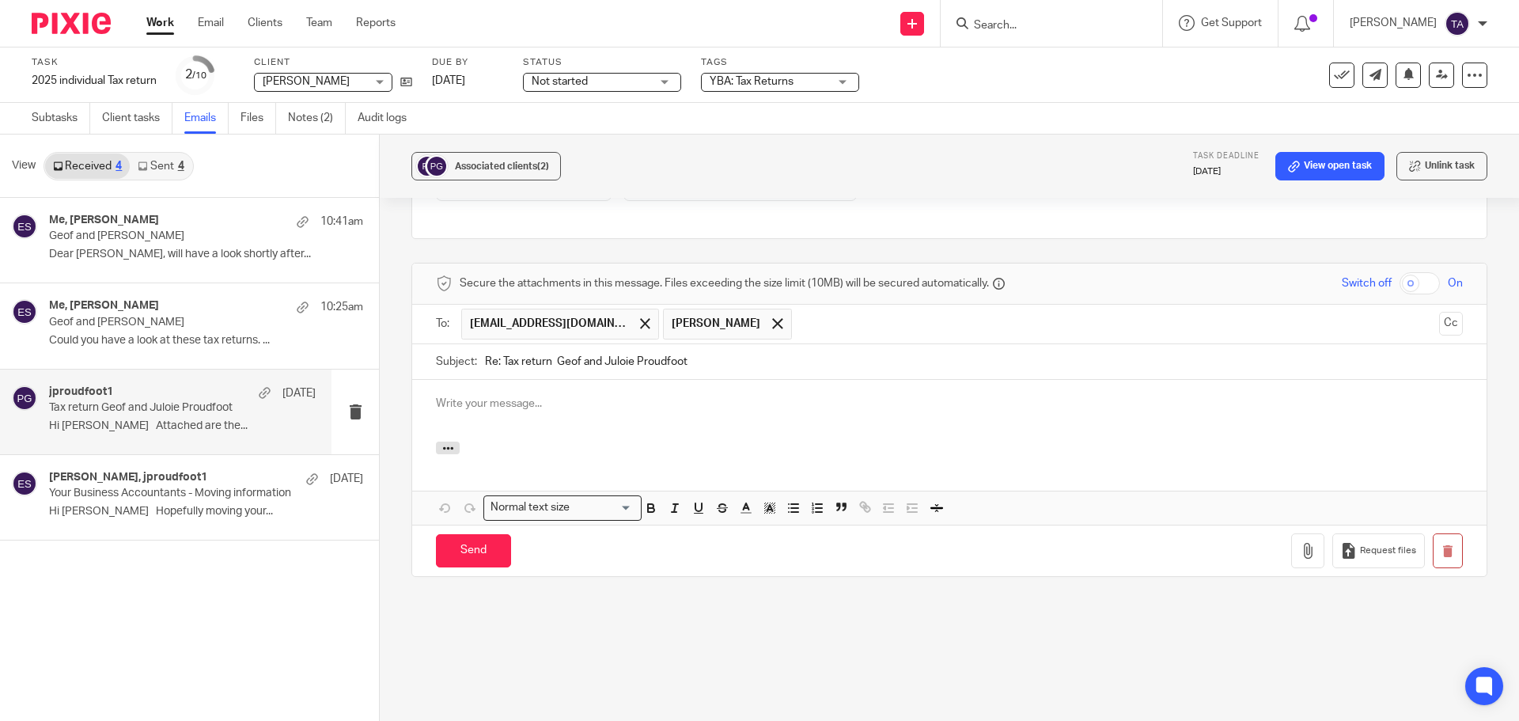
click at [619, 356] on input "Re: Tax return Geof and Juloie Proudfoot" at bounding box center [974, 362] width 978 height 36
click at [621, 357] on input "Re: Tax return Geof and Juloie Proudfoot" at bounding box center [974, 362] width 978 height 36
type input "Re: Tax return Geof and Julie Proudfoot"
click at [672, 421] on div at bounding box center [949, 411] width 1074 height 62
click at [546, 418] on div at bounding box center [949, 411] width 1074 height 62
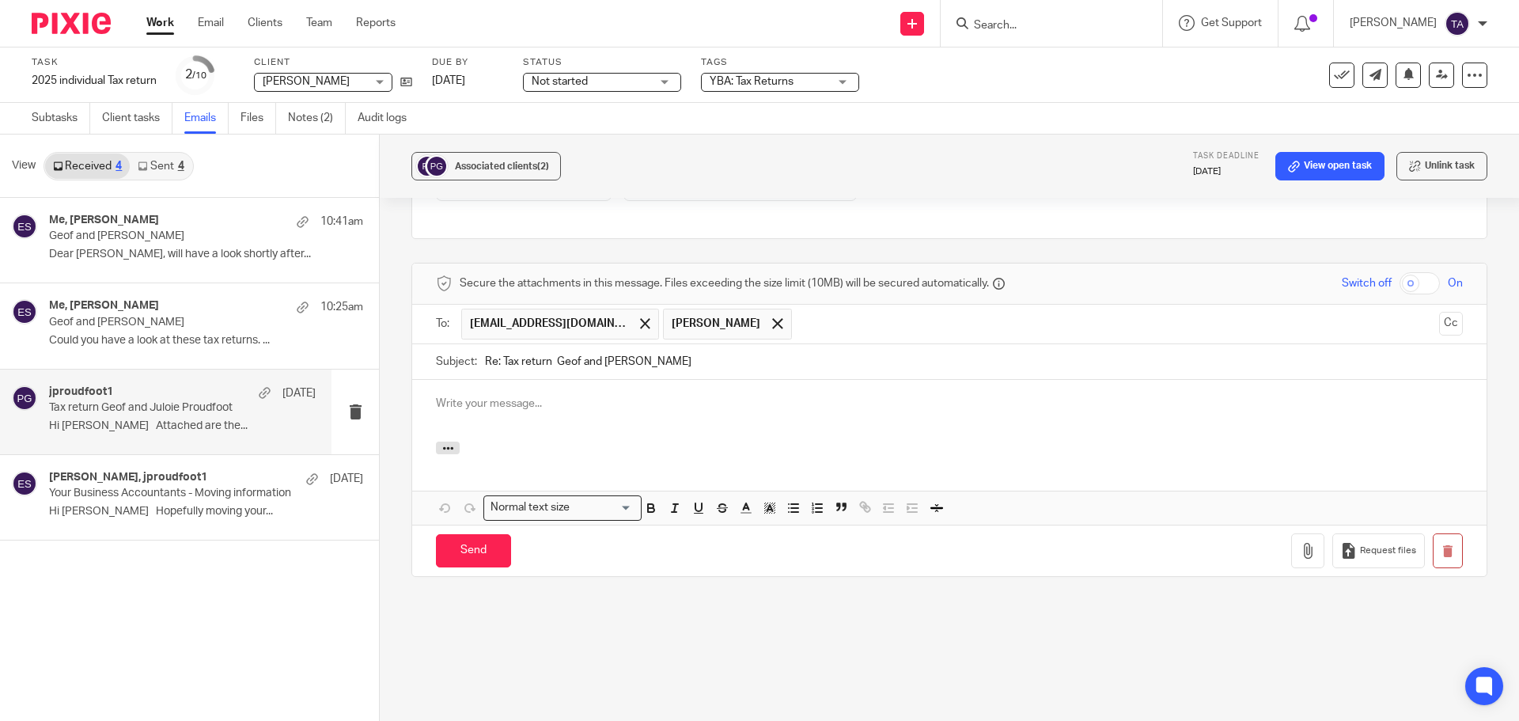
click at [452, 396] on p at bounding box center [949, 403] width 1027 height 16
click at [437, 398] on p "Agent statement required for 18 Noonan Road" at bounding box center [949, 403] width 1027 height 16
click at [437, 403] on p "Agent statement required for 18 Noonan Road" at bounding box center [949, 403] width 1027 height 16
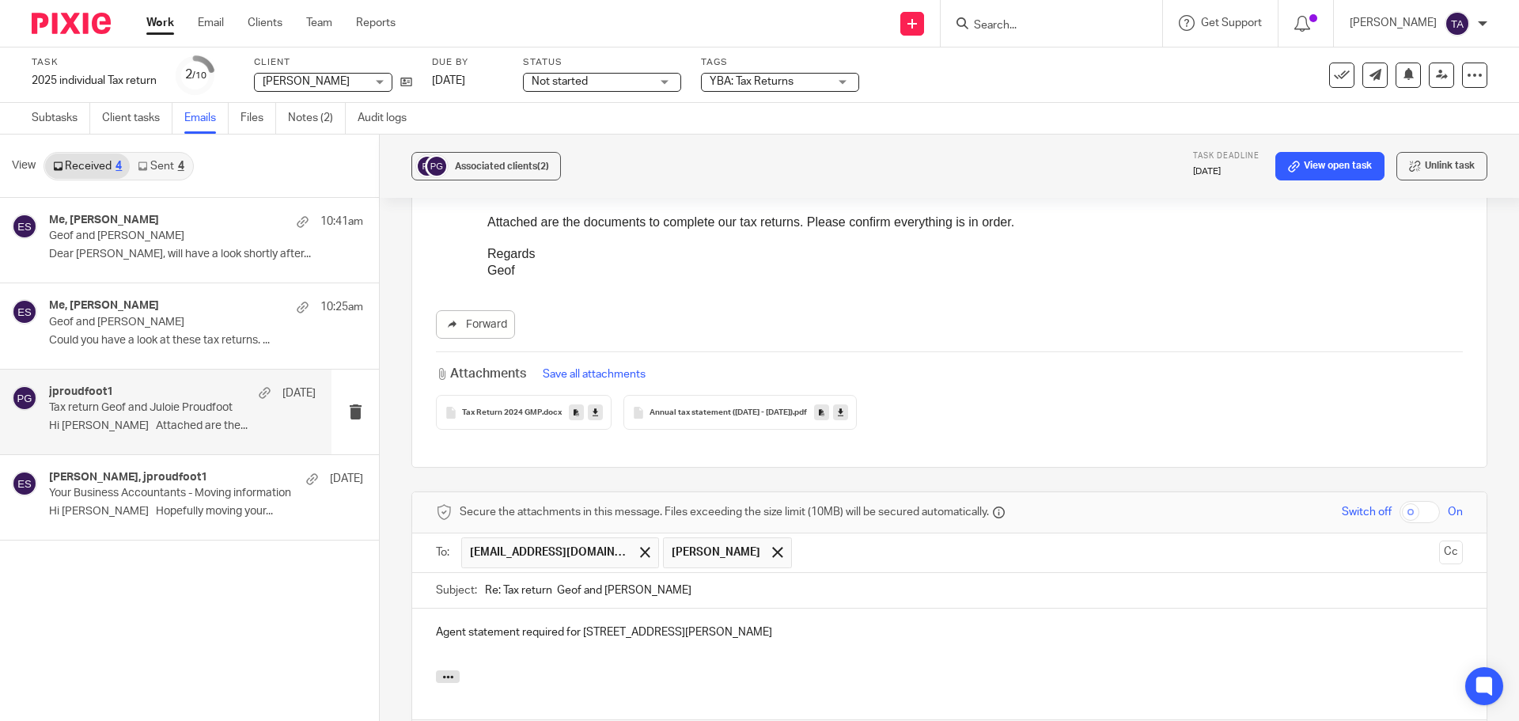
scroll to position [337, 0]
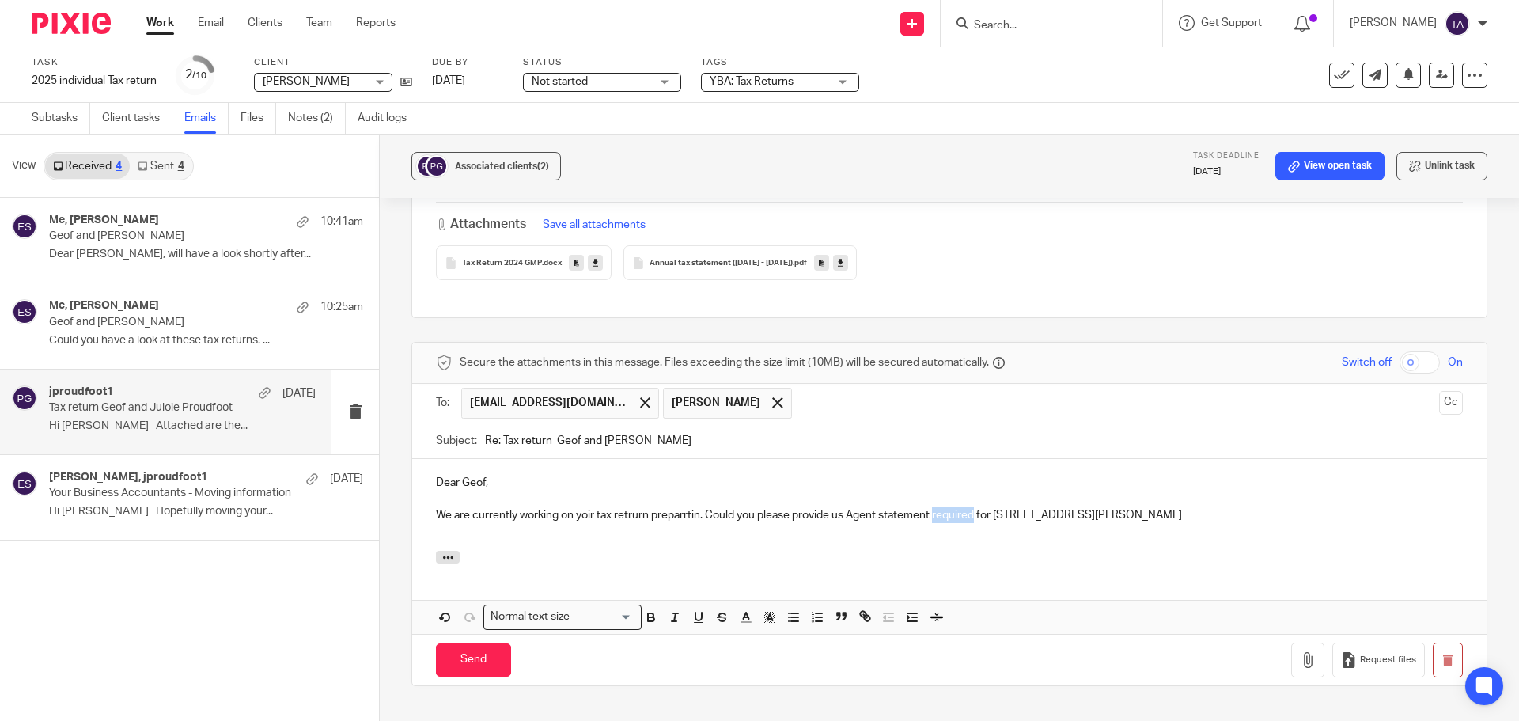
drag, startPoint x: 974, startPoint y: 515, endPoint x: 933, endPoint y: 509, distance: 40.7
click at [933, 509] on p "We are currently working on yoir tax retrurn preparrtin. Could you please provi…" at bounding box center [949, 515] width 1027 height 16
click at [1046, 518] on p "We are currently working on yoir tax retrurn preparrtin. Could you please provi…" at bounding box center [949, 515] width 1027 height 16
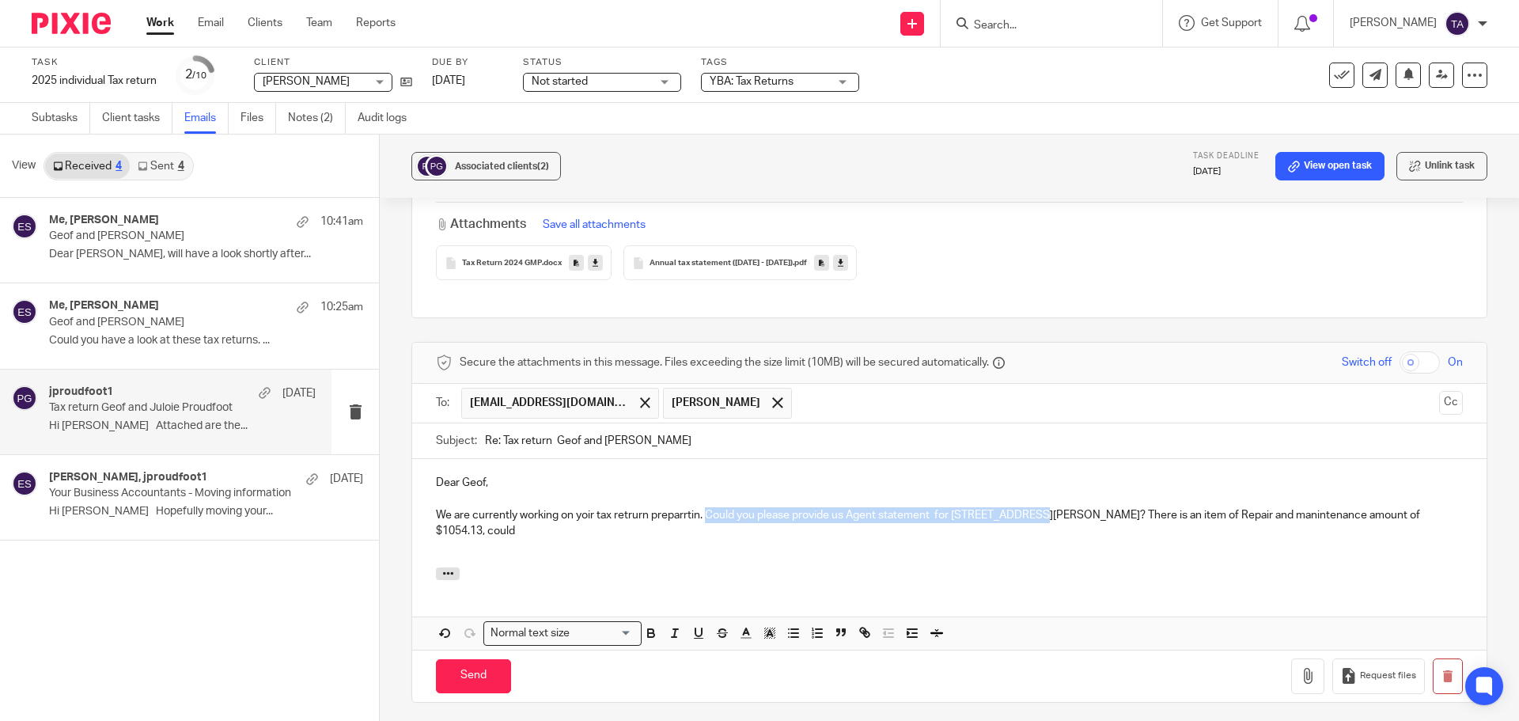
drag, startPoint x: 1039, startPoint y: 513, endPoint x: 706, endPoint y: 516, distance: 332.2
click at [706, 516] on p "We are currently working on yoir tax retrurn preparrtin. Could you please provi…" at bounding box center [949, 523] width 1027 height 32
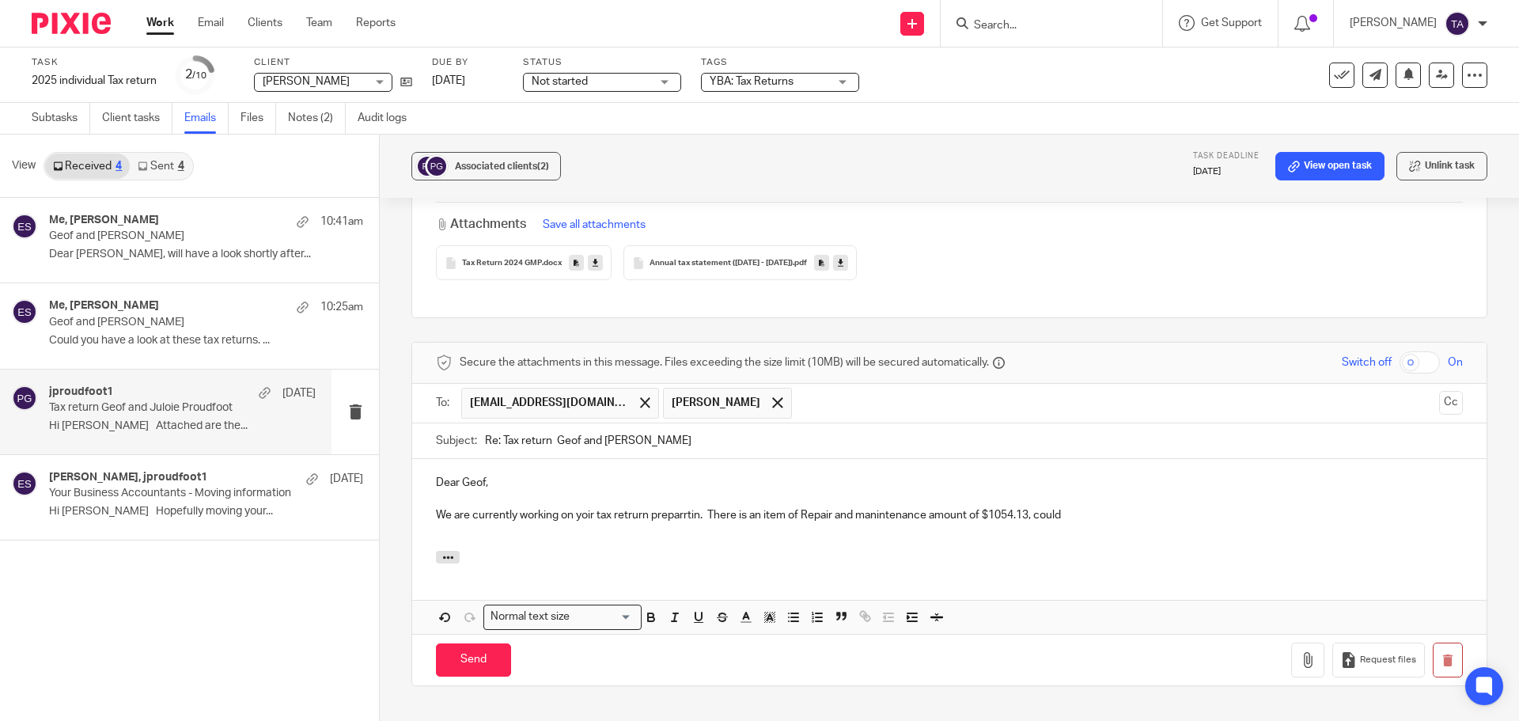
click at [1090, 513] on p "We are currently working on yoir tax retrurn preparrtin. There is an item of Re…" at bounding box center [949, 515] width 1027 height 16
drag, startPoint x: 1069, startPoint y: 515, endPoint x: 1037, endPoint y: 509, distance: 32.3
click at [1037, 509] on p "We are currently working on yoir tax retrurn preparrtin. There is an item of Re…" at bounding box center [949, 515] width 1027 height 16
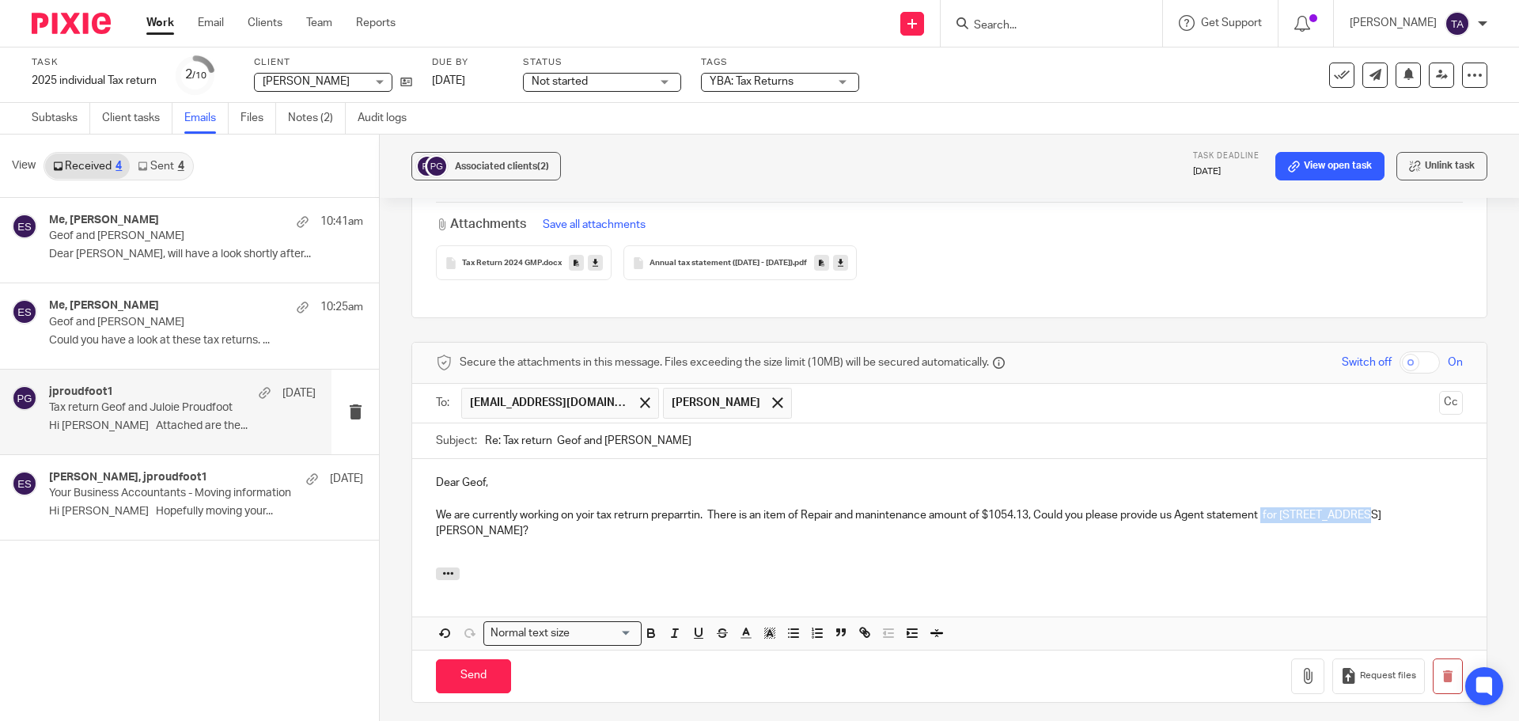
drag, startPoint x: 1264, startPoint y: 513, endPoint x: 1366, endPoint y: 512, distance: 102.0
click at [1366, 512] on p "We are currently working on yoir tax retrurn preparrtin. There is an item of Re…" at bounding box center [949, 523] width 1027 height 32
copy p "for 18 Noonan Road"
click at [1029, 511] on p "We are currently working on yoir tax retrurn preparrtin. There is an item of Re…" at bounding box center [949, 523] width 1027 height 32
click at [484, 537] on p "We are currently working on yoir tax retrurn preparrtin. There is an item of Re…" at bounding box center [949, 523] width 1027 height 32
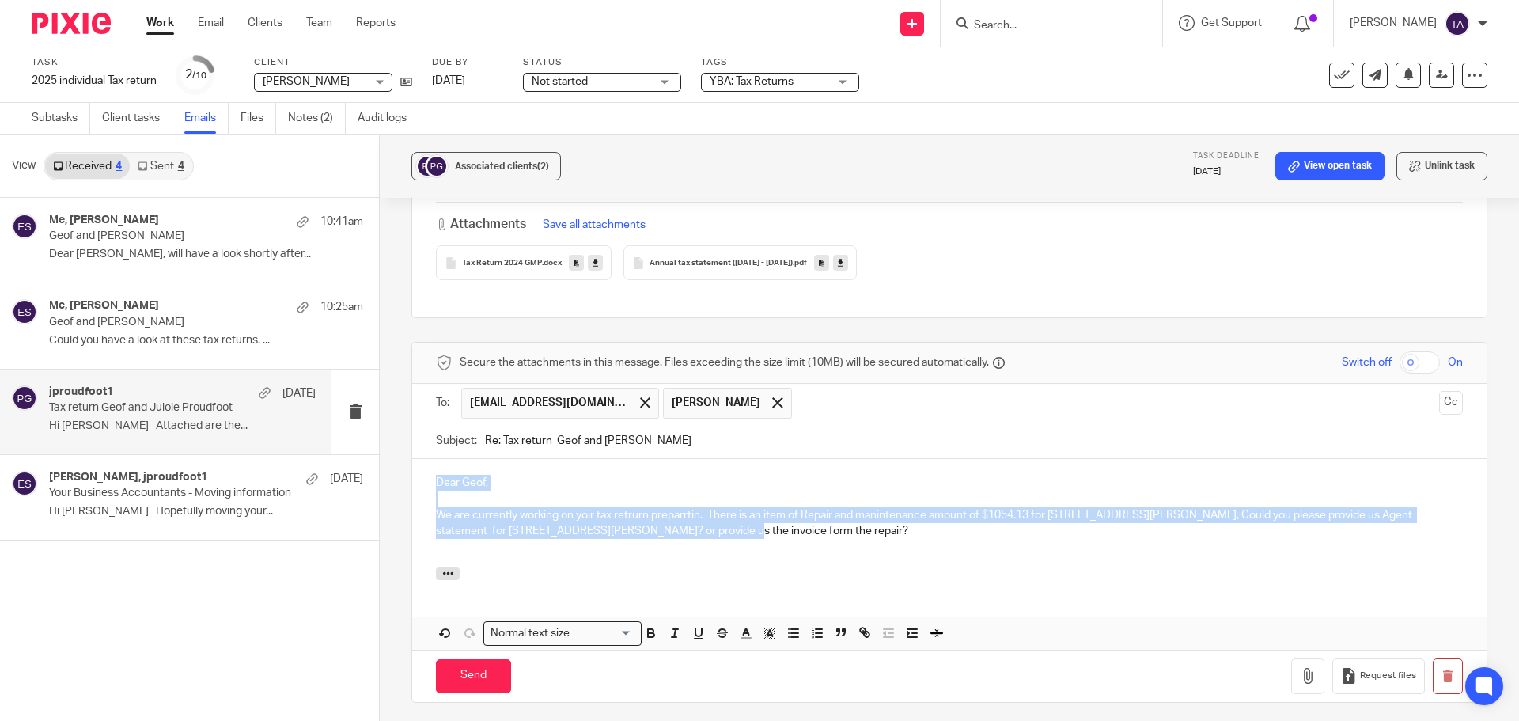
drag, startPoint x: 706, startPoint y: 538, endPoint x: 424, endPoint y: 485, distance: 287.3
click at [424, 485] on div "Dear Geof, We are currently working on yoir tax retrurn preparrtin. There is an…" at bounding box center [949, 513] width 1074 height 108
copy div "Dear Geof, We are currently working on yoir tax retrurn preparrtin. There is an…"
click at [651, 492] on p at bounding box center [949, 499] width 1027 height 16
drag, startPoint x: 676, startPoint y: 539, endPoint x: 414, endPoint y: 475, distance: 269.4
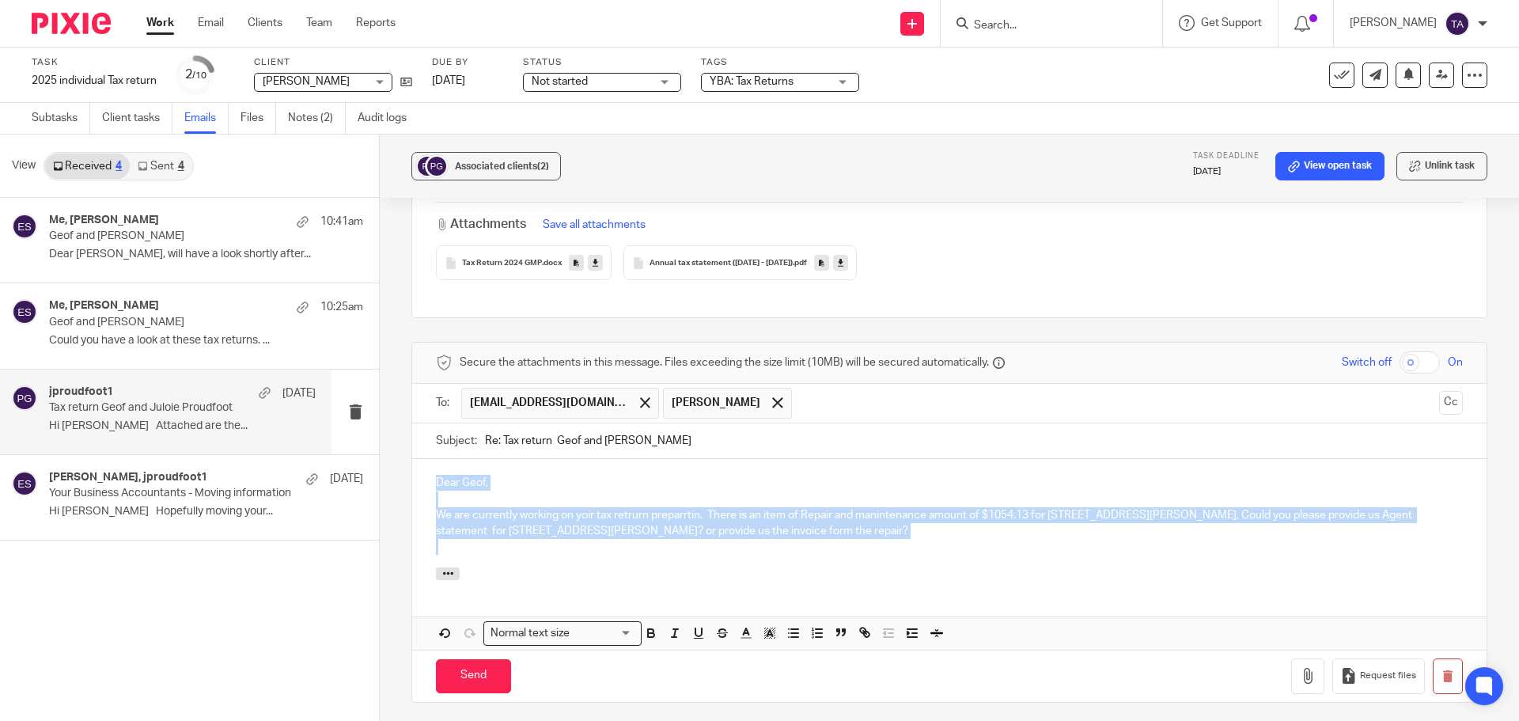
click at [416, 477] on div "Dear Geof, We are currently working on yoir tax retrurn preparrtin. There is an…" at bounding box center [949, 513] width 1074 height 108
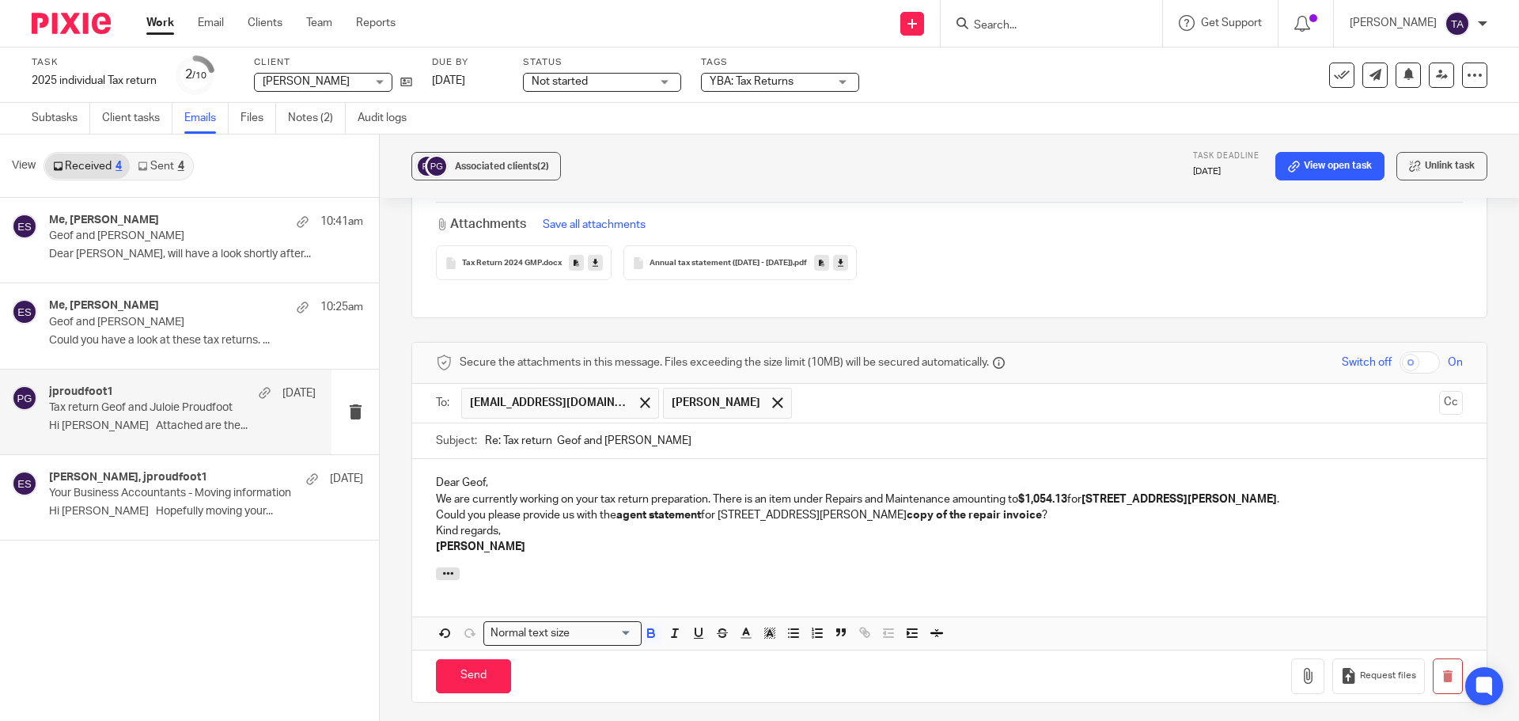
click at [501, 487] on p "Dear Geof," at bounding box center [949, 483] width 1027 height 16
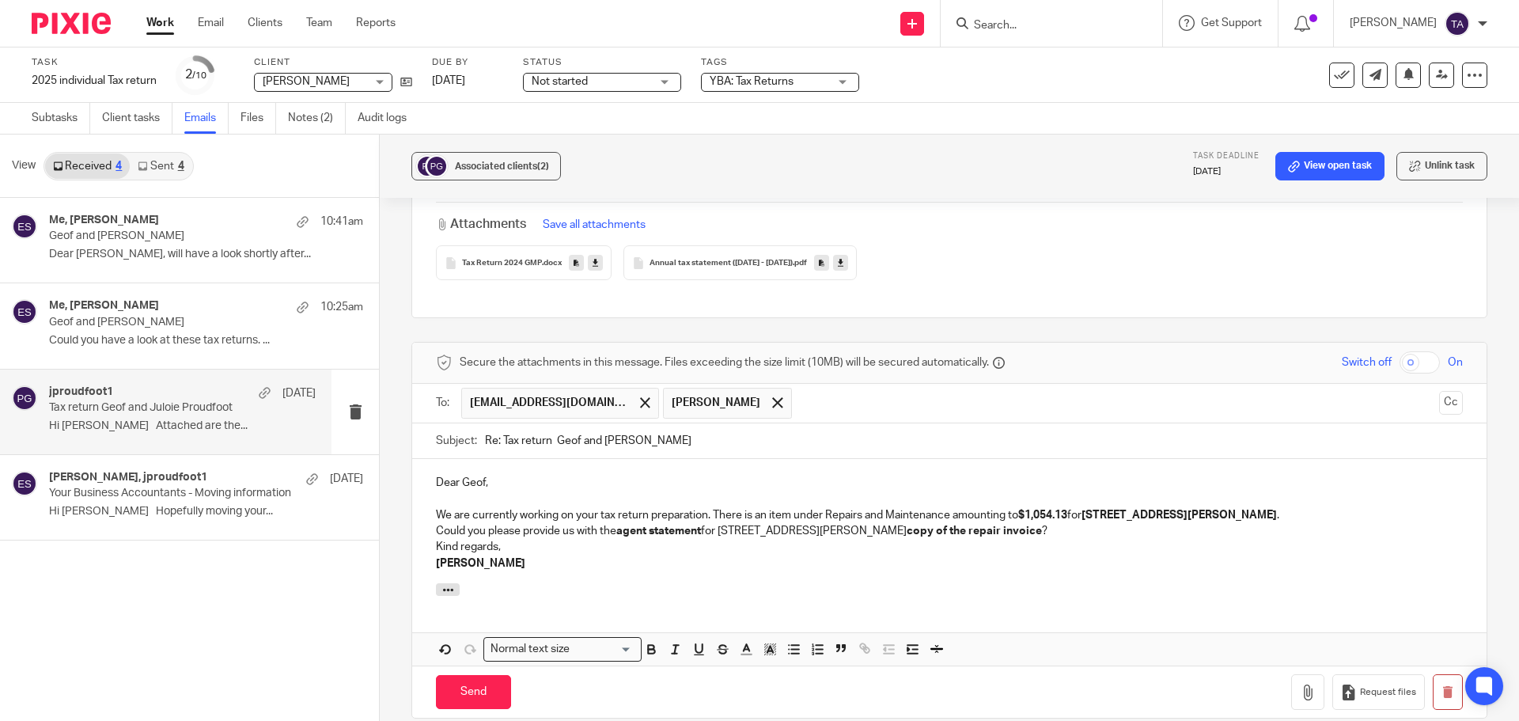
click at [711, 510] on p "We are currently working on your tax return preparation. There is an item under…" at bounding box center [949, 515] width 1027 height 16
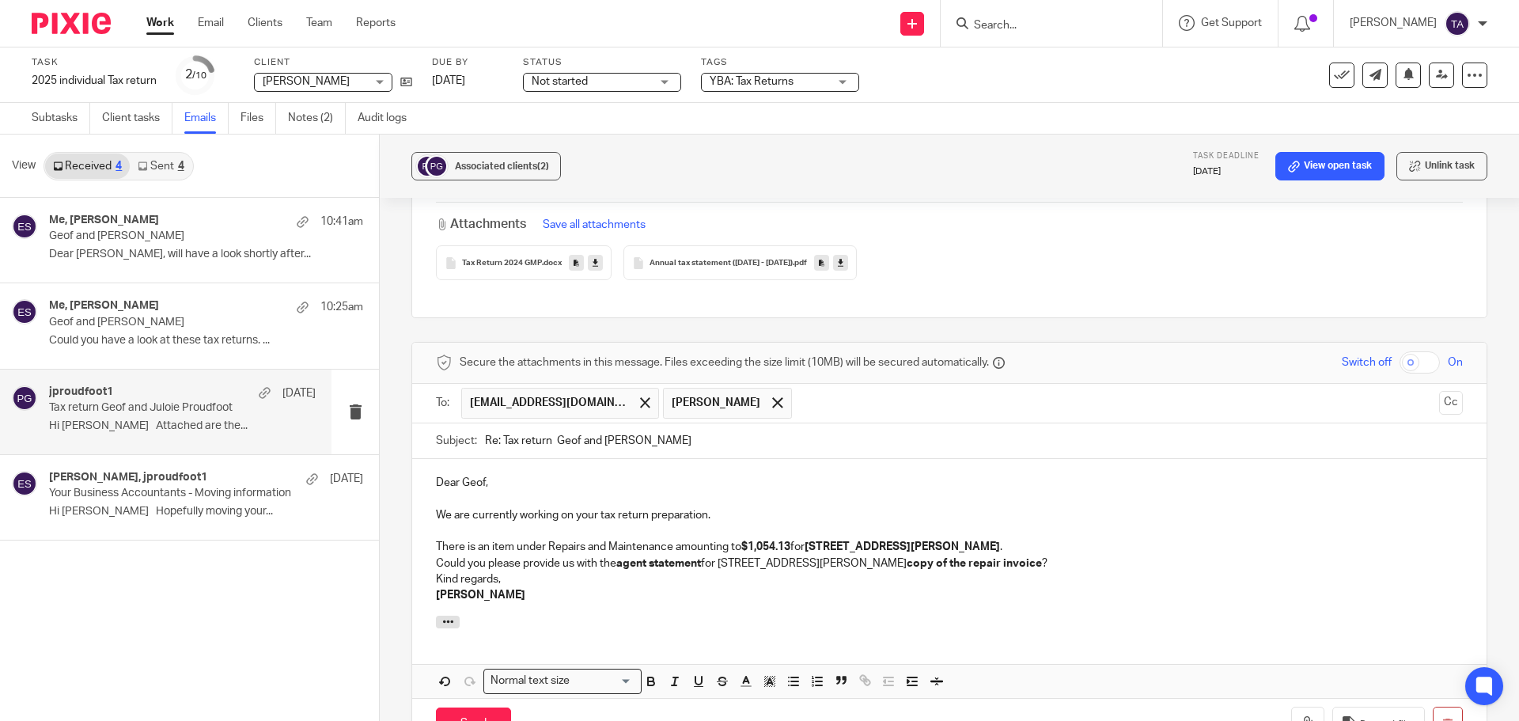
click at [907, 544] on p "There is an item under Repairs and Maintenance amounting to $1,054.13 for 18 No…" at bounding box center [949, 547] width 1027 height 16
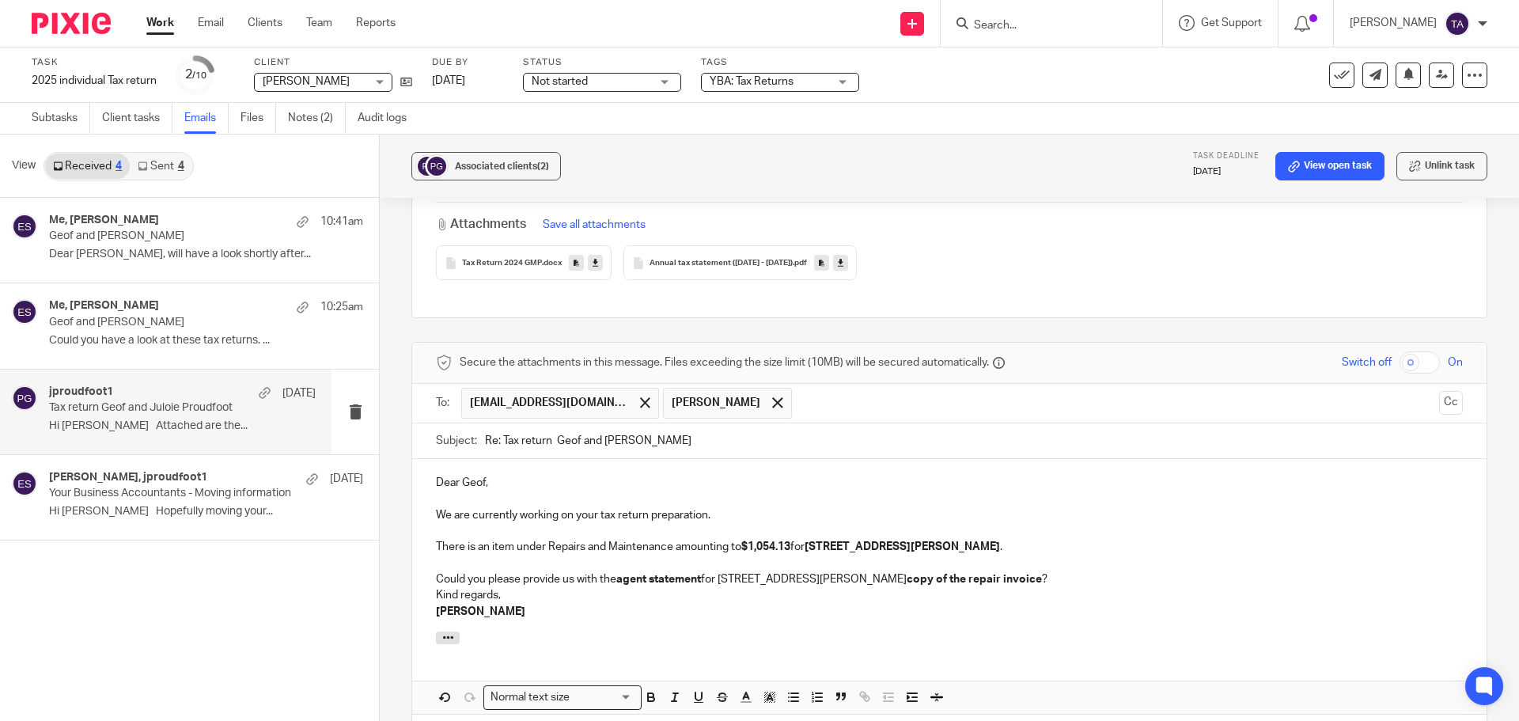
click at [436, 596] on p "Kind regards, Tarek Ahmed" at bounding box center [949, 603] width 1027 height 32
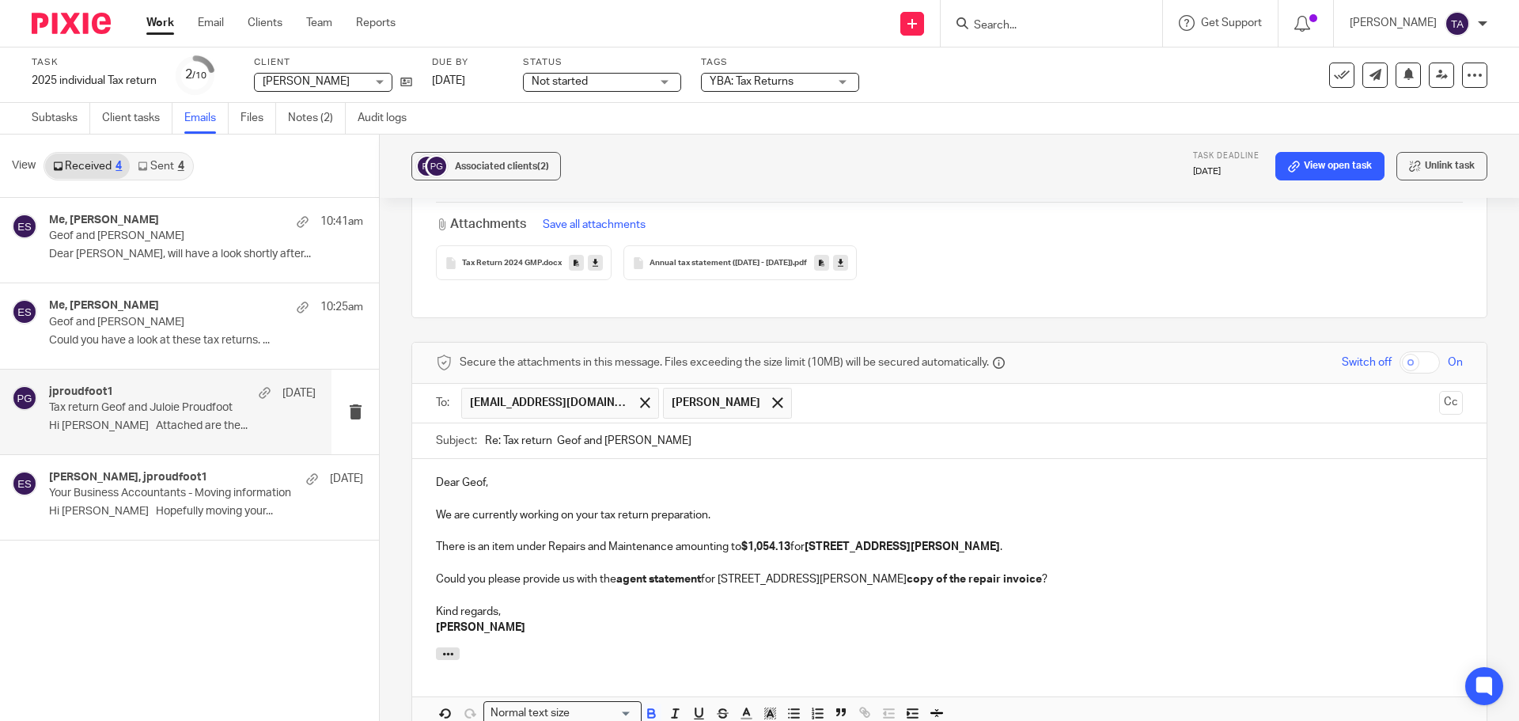
click at [730, 620] on p "Kind regards, Tarek Ahmed" at bounding box center [949, 620] width 1027 height 32
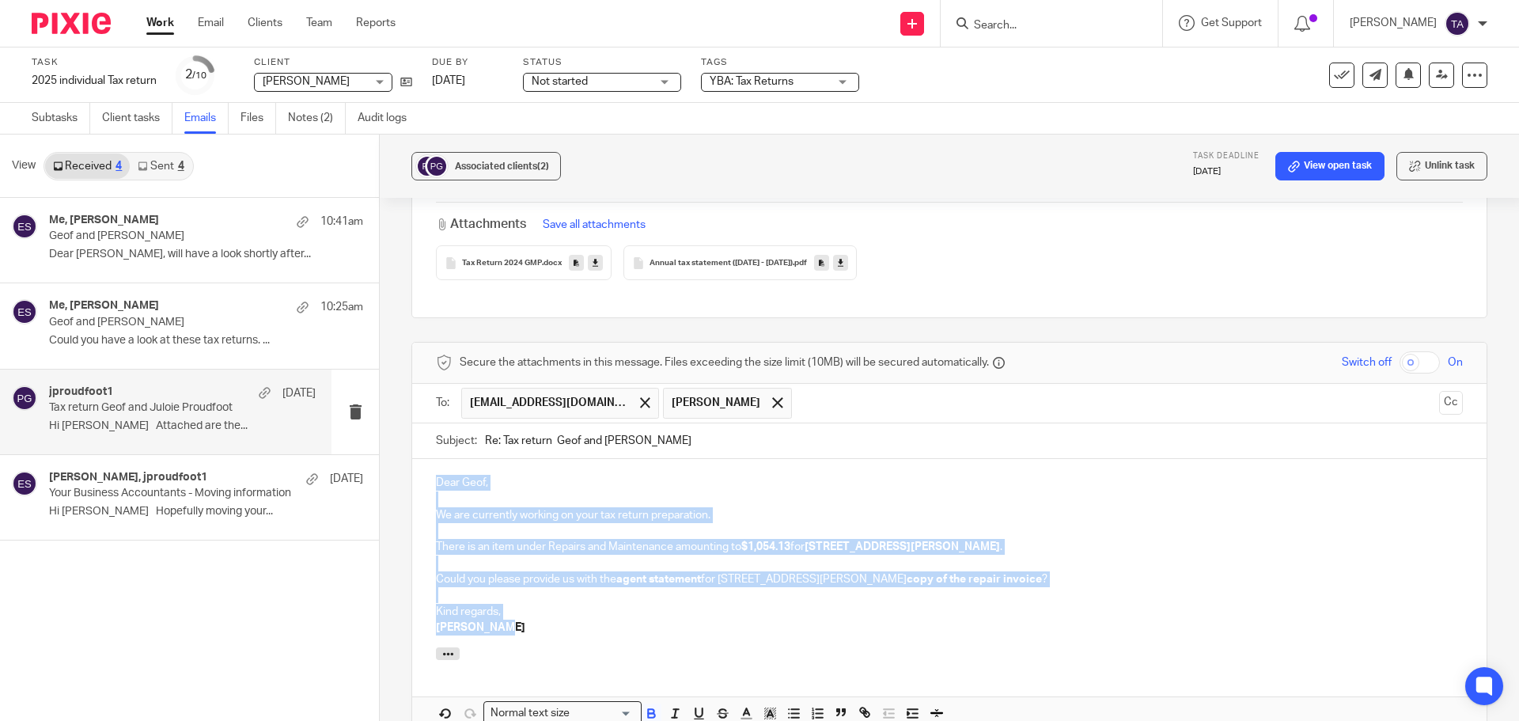
drag, startPoint x: 509, startPoint y: 631, endPoint x: 405, endPoint y: 484, distance: 180.0
click at [405, 484] on div "Associated clients (2) Task deadline 24 Oct 2025 View open task Unlink task Tax…" at bounding box center [949, 427] width 1139 height 586
click at [648, 710] on icon "button" at bounding box center [651, 713] width 14 height 14
click at [681, 641] on div "Dear Geof, We are currently working on your tax return preparation. There is an…" at bounding box center [949, 553] width 1074 height 188
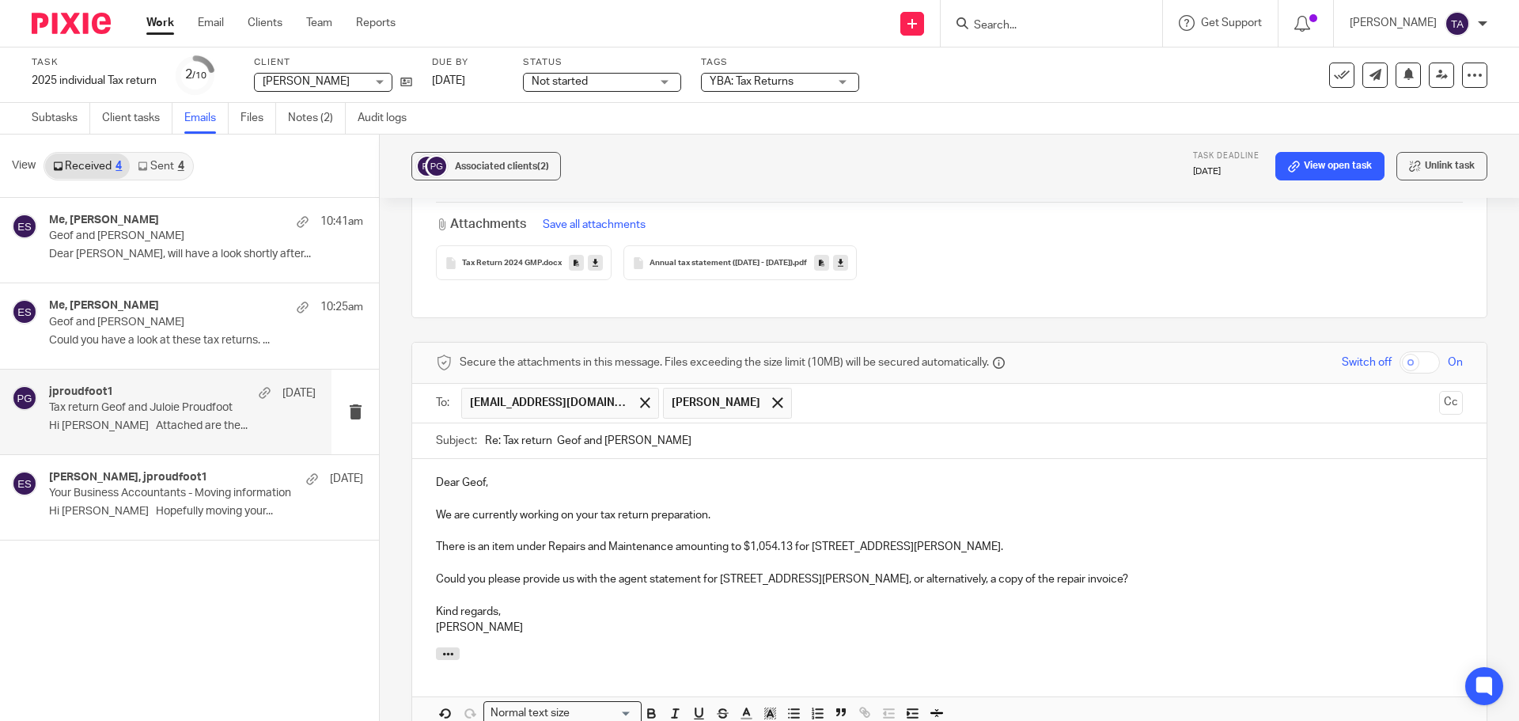
click at [1087, 631] on p "Kind regards, Tarek Ahmed" at bounding box center [949, 620] width 1027 height 32
click at [431, 517] on div "Dear Geof, We are currently working on your tax return preparation. There is an…" at bounding box center [949, 553] width 1074 height 188
click at [729, 510] on p "Hope you are doing great. We are currently working on your tax return preparati…" at bounding box center [949, 515] width 1027 height 16
drag, startPoint x: 809, startPoint y: 510, endPoint x: 928, endPoint y: 522, distance: 119.2
click at [928, 522] on p "Hope you are doing great. We are currently working on your 2025 tax return prep…" at bounding box center [949, 515] width 1027 height 16
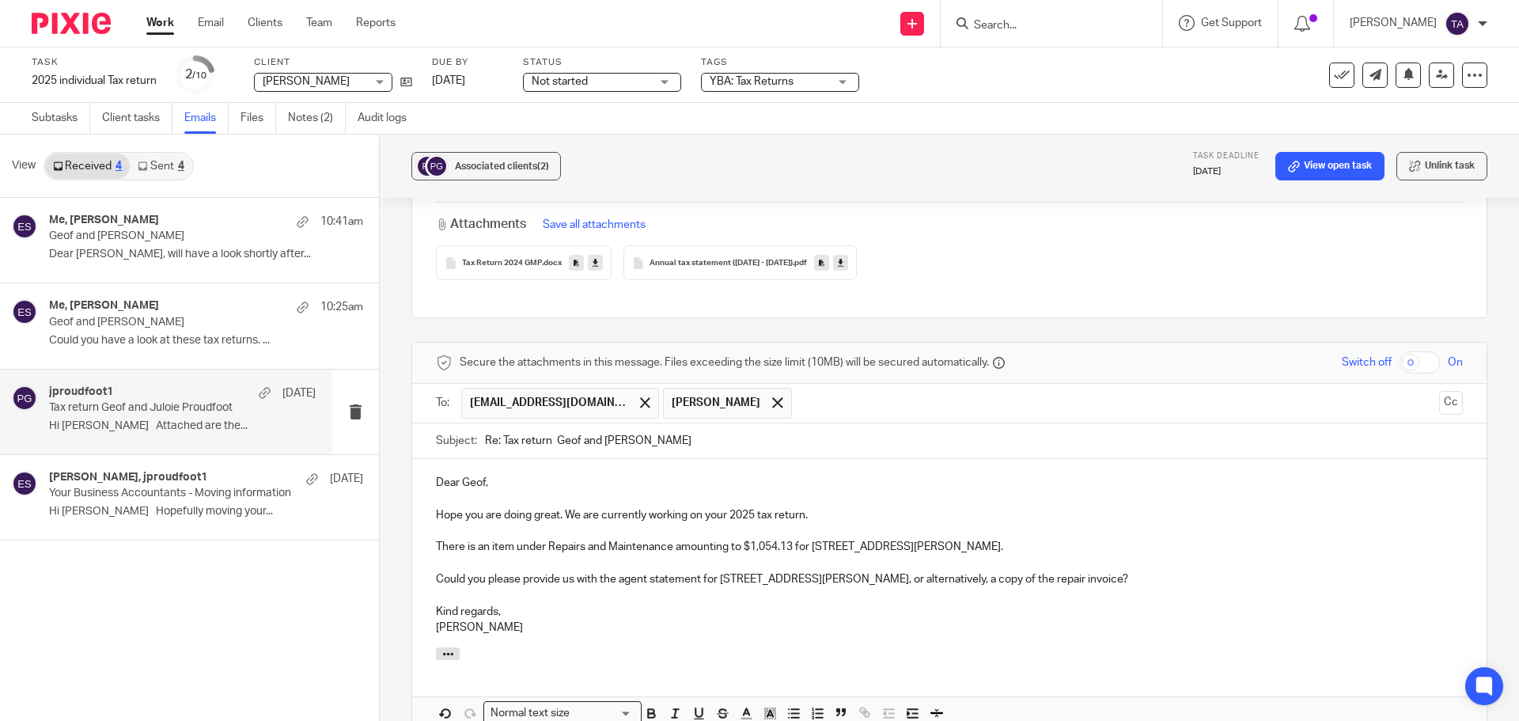
click at [918, 575] on p "Could you please provide us with the agent statement for 18 Noonan Road, or alt…" at bounding box center [949, 579] width 1027 height 16
click at [460, 566] on p at bounding box center [949, 563] width 1027 height 16
click at [621, 554] on p "There is an item under Repairs and Maintenance amounting to $1,054.13 for 18 No…" at bounding box center [949, 547] width 1027 height 16
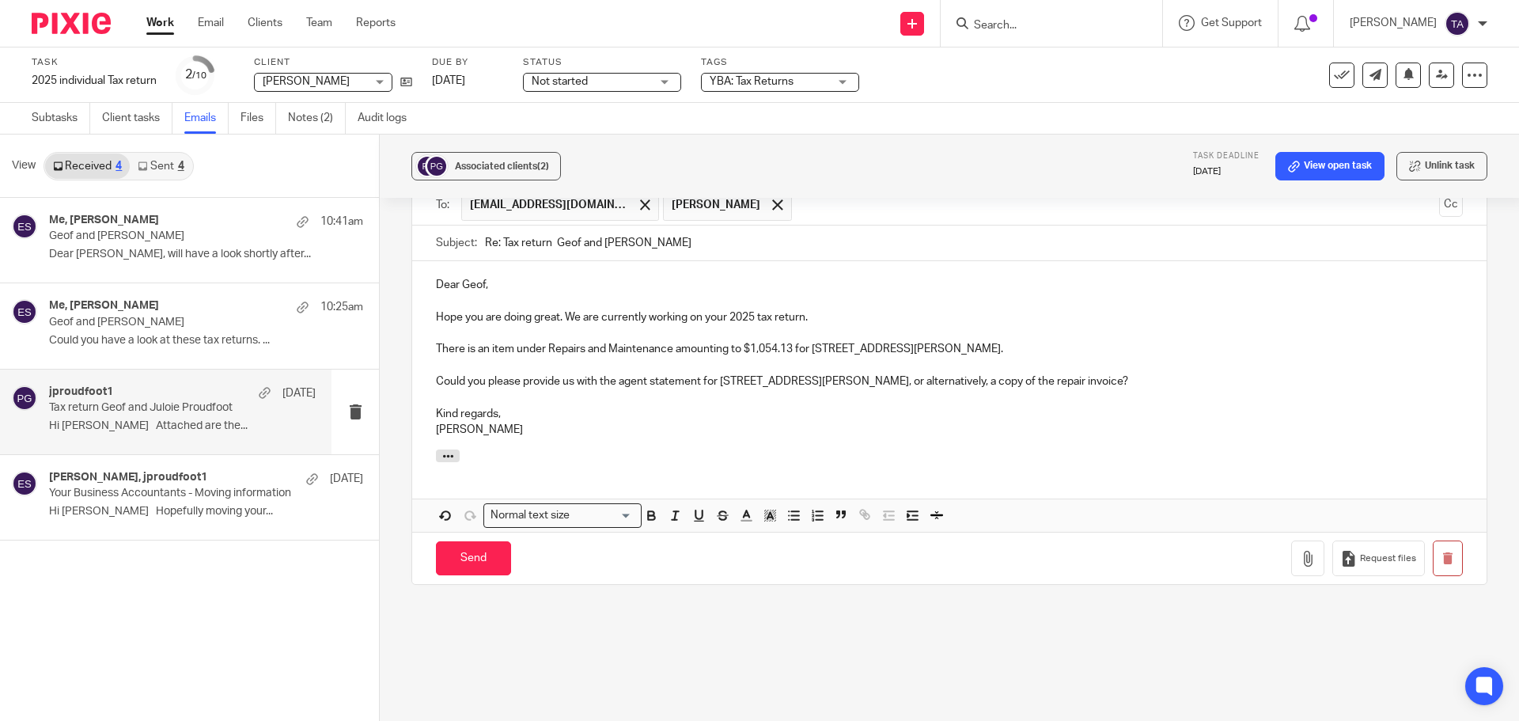
scroll to position [574, 0]
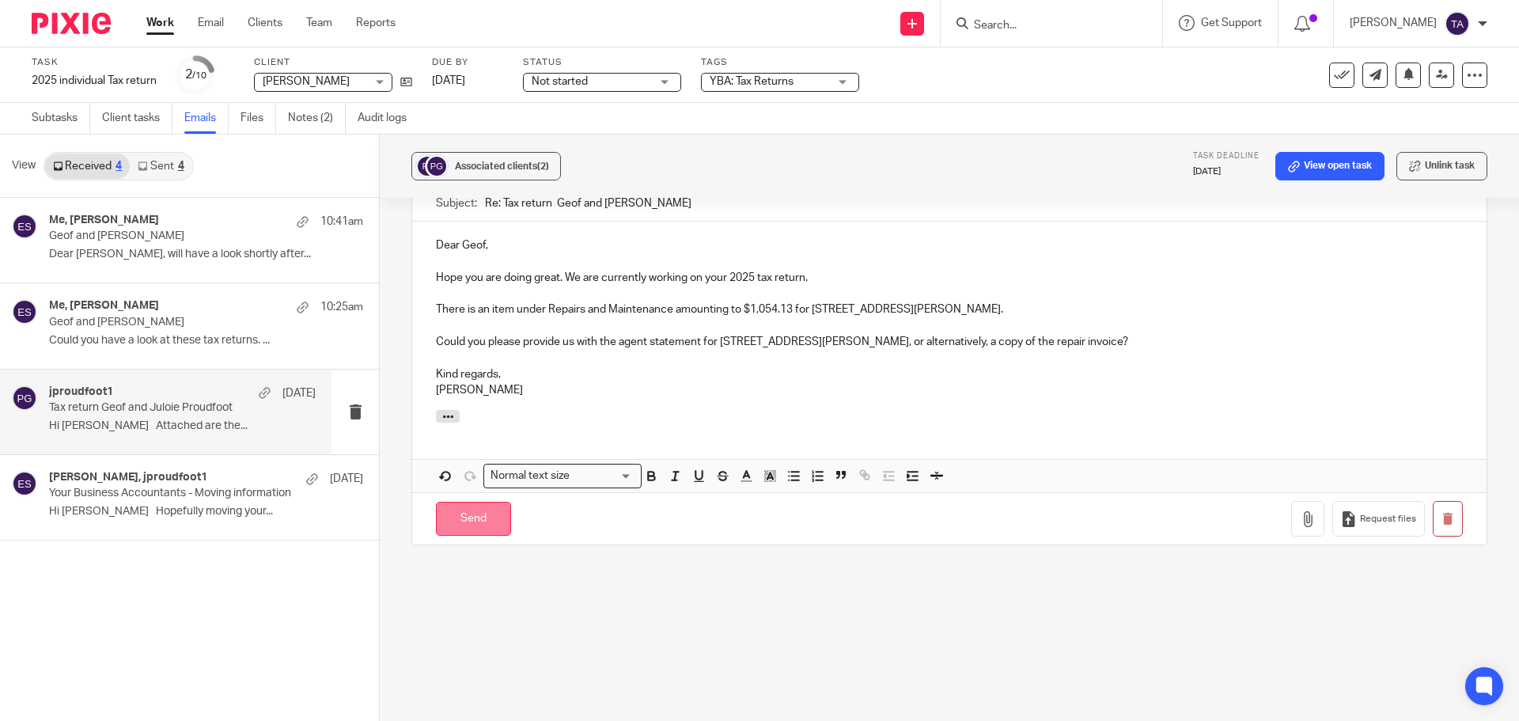
click at [483, 513] on input "Send" at bounding box center [473, 518] width 75 height 34
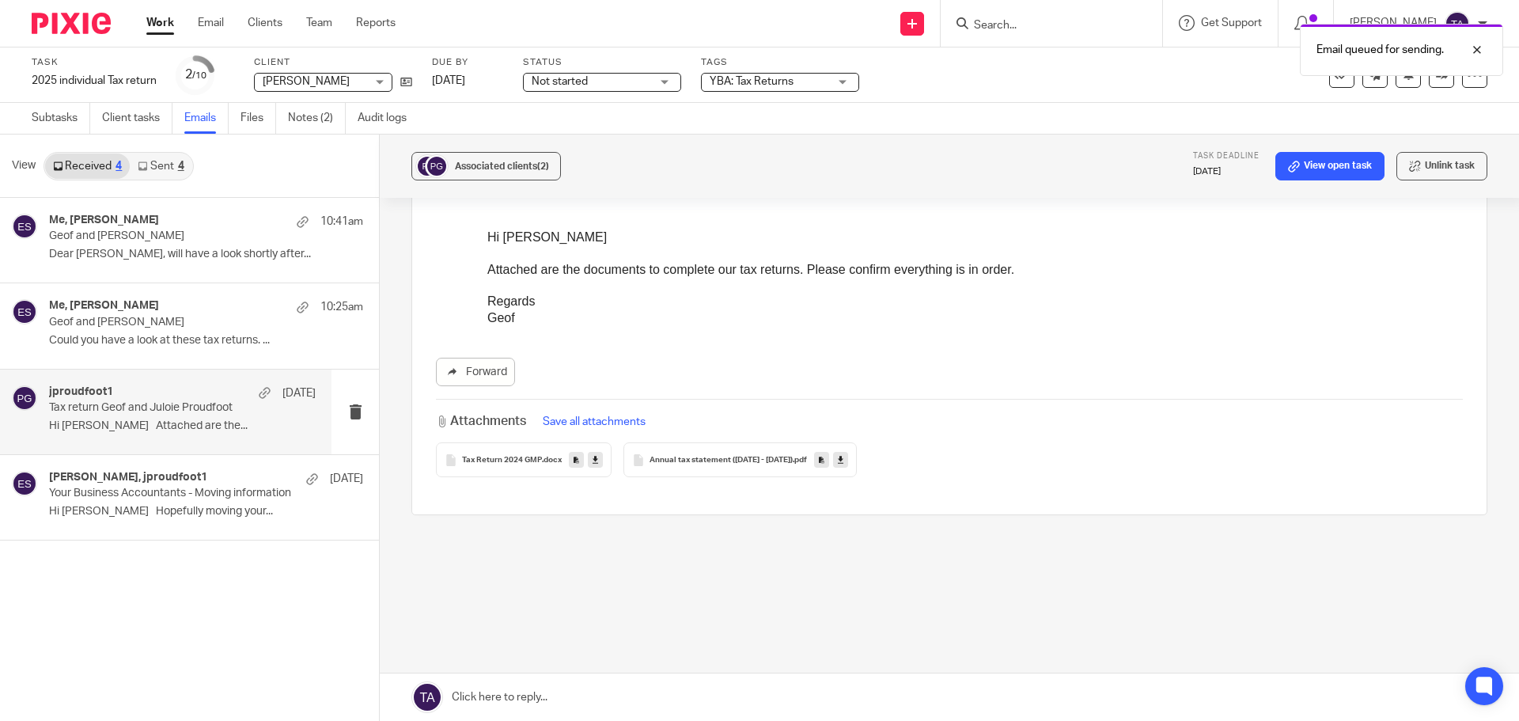
scroll to position [140, 0]
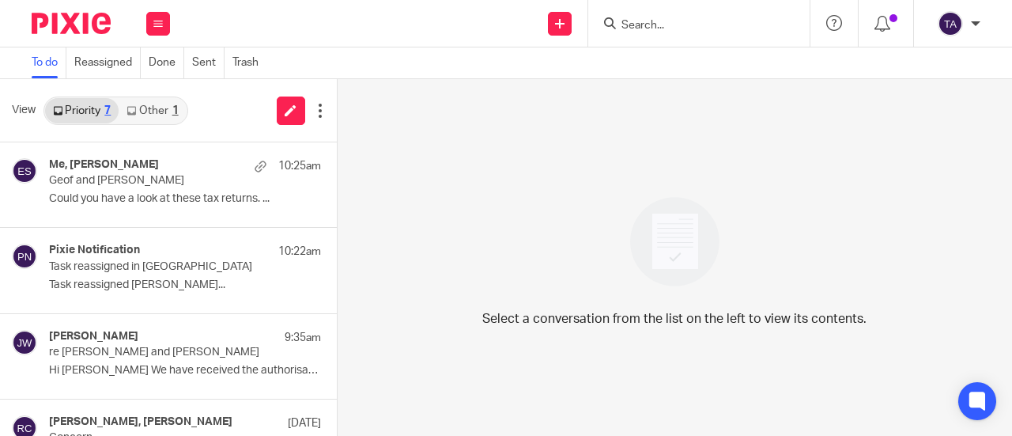
click at [176, 108] on div "1" at bounding box center [175, 110] width 6 height 11
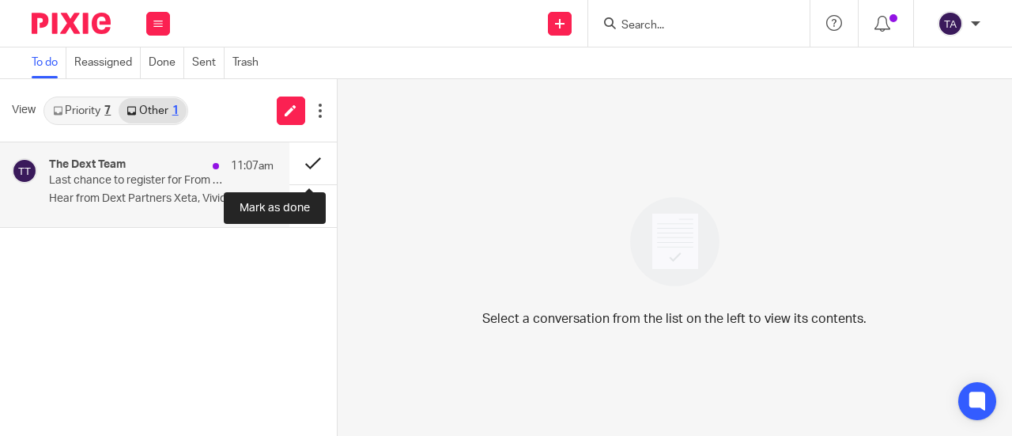
click at [305, 158] on button at bounding box center [313, 163] width 47 height 42
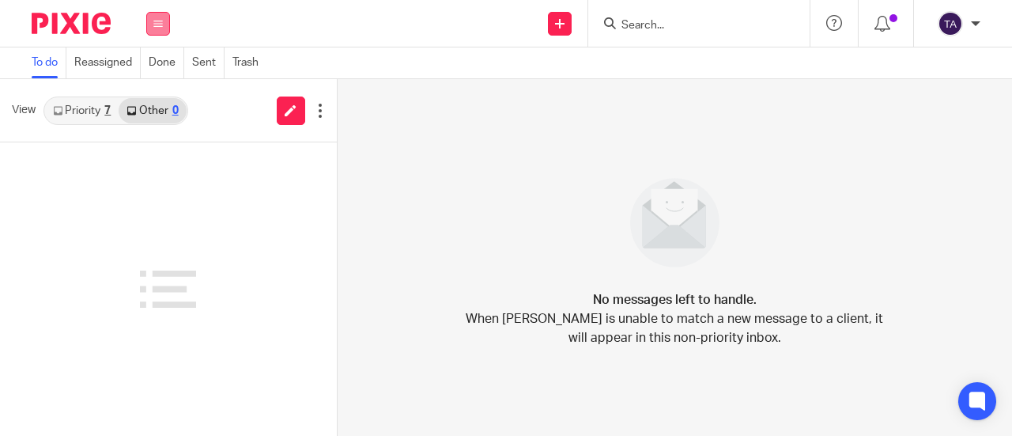
click at [163, 23] on button at bounding box center [158, 24] width 24 height 24
click at [150, 97] on link "Email" at bounding box center [151, 96] width 28 height 11
